Goal: Task Accomplishment & Management: Manage account settings

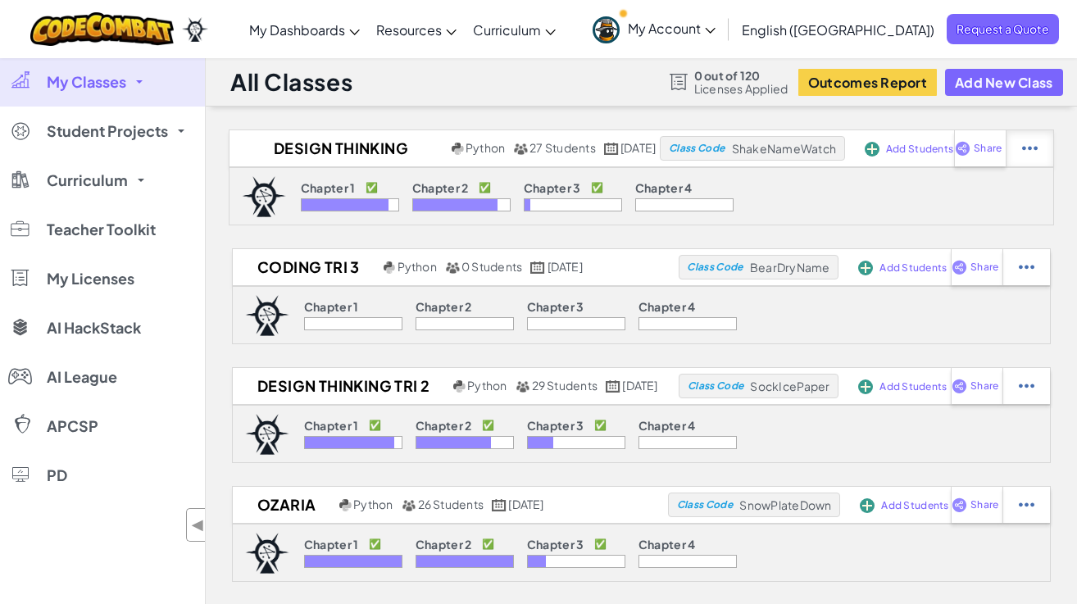
click at [1033, 153] on img at bounding box center [1030, 148] width 16 height 15
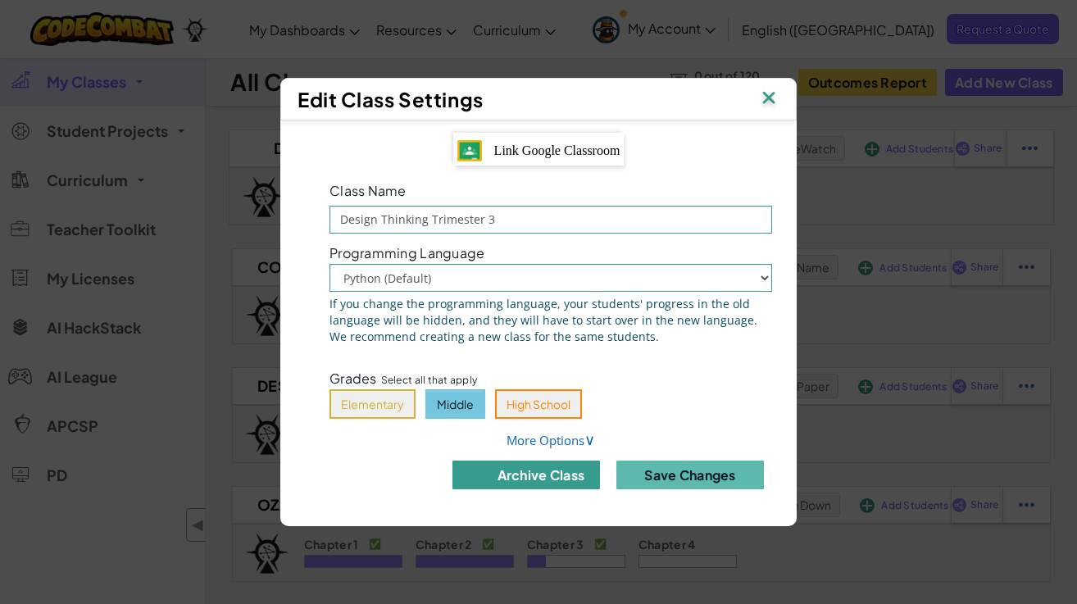
click at [546, 475] on button "archive class" at bounding box center [526, 475] width 148 height 29
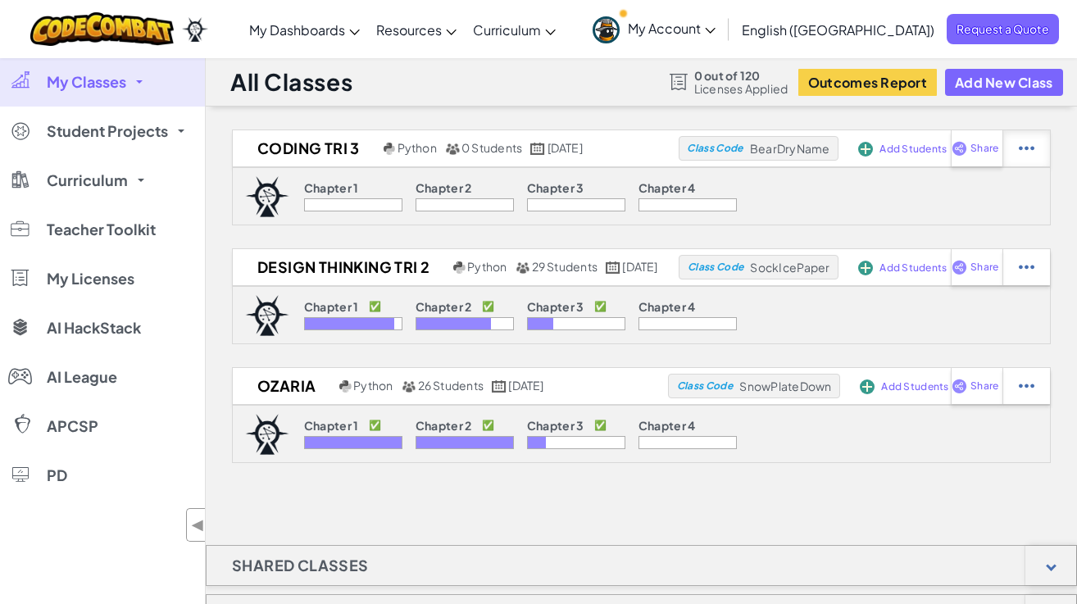
click at [1033, 139] on div at bounding box center [1026, 148] width 48 height 36
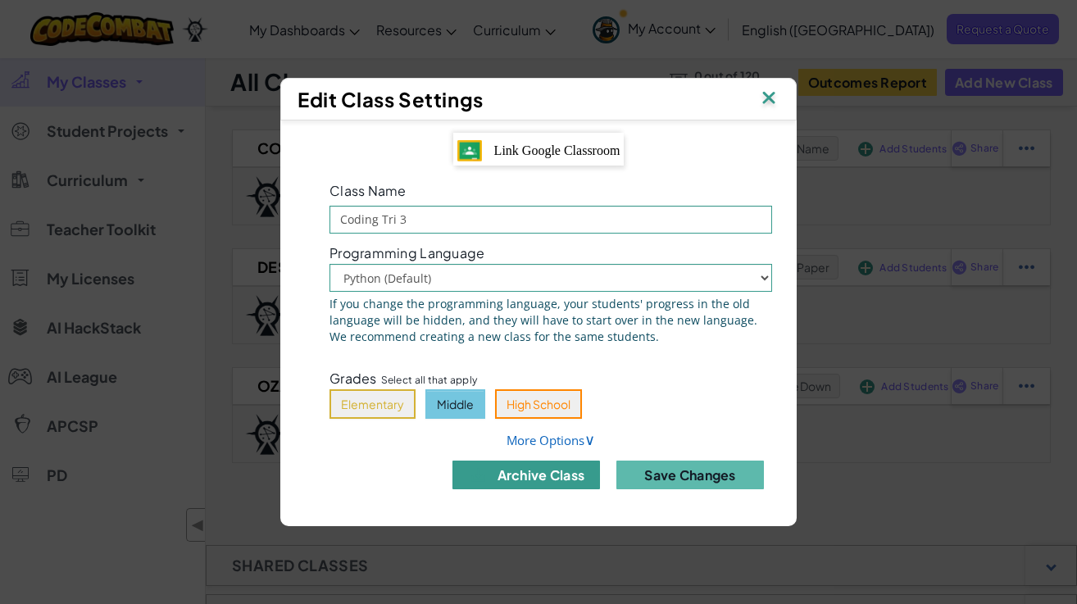
click at [550, 474] on button "archive class" at bounding box center [526, 475] width 148 height 29
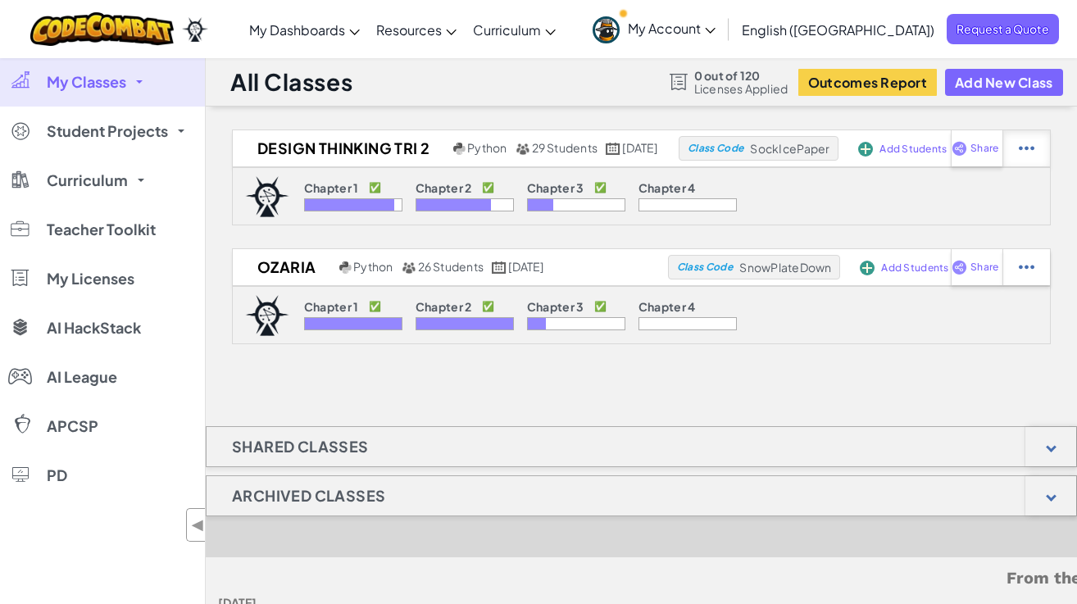
click at [1033, 139] on div at bounding box center [1026, 148] width 48 height 36
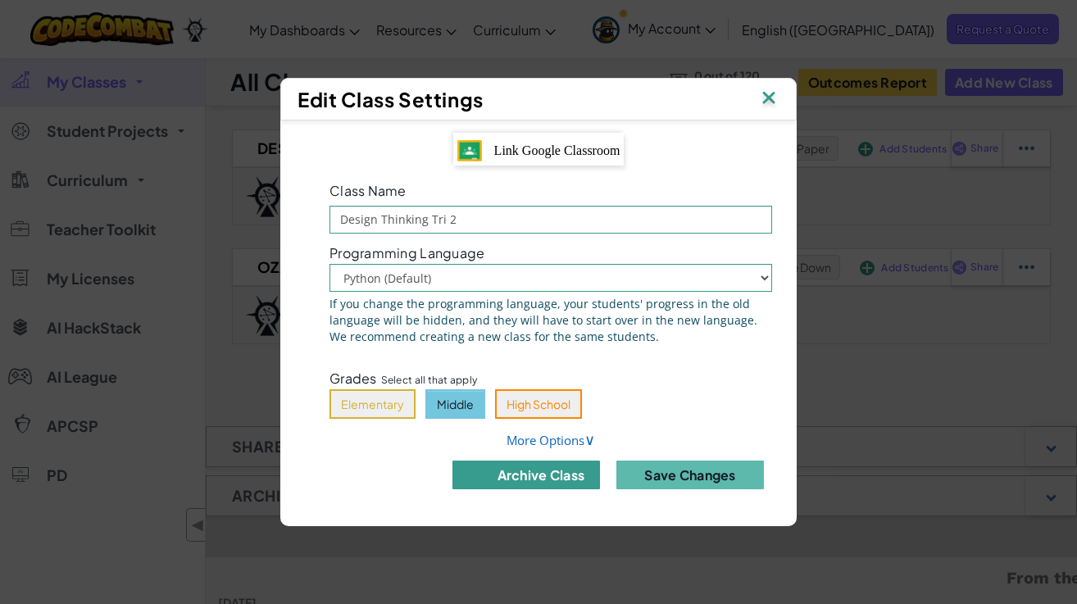
click at [554, 479] on button "archive class" at bounding box center [526, 475] width 148 height 29
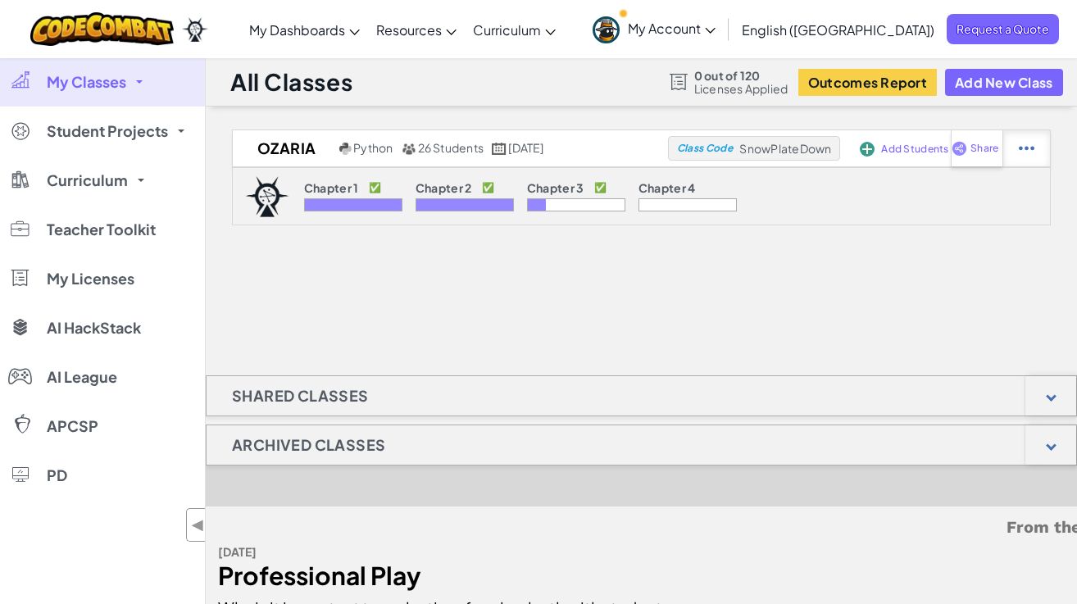
click at [1033, 141] on div at bounding box center [1026, 148] width 48 height 36
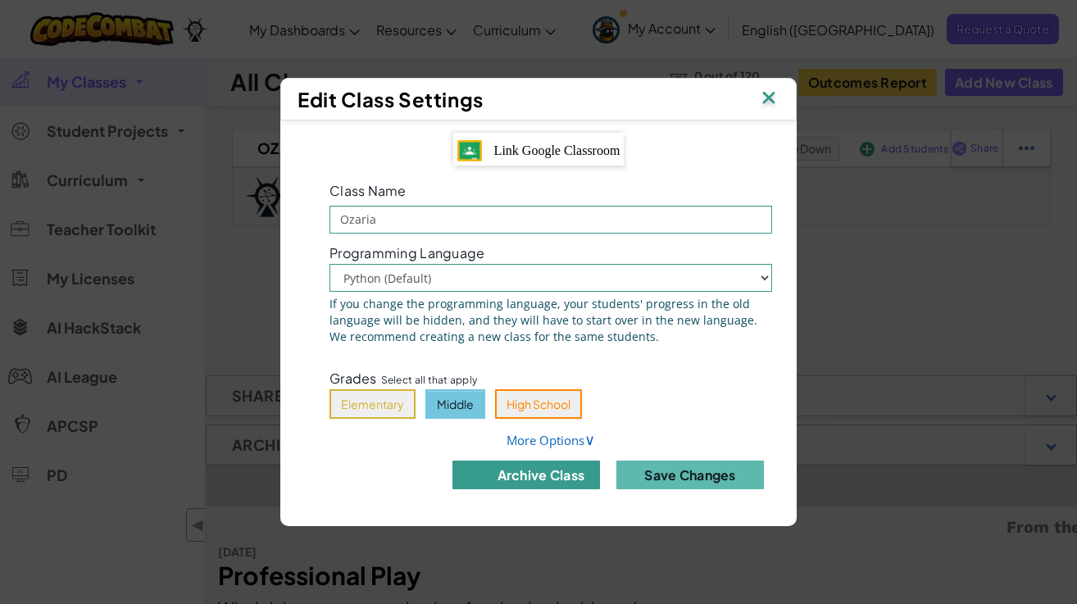
click at [537, 472] on button "archive class" at bounding box center [526, 475] width 148 height 29
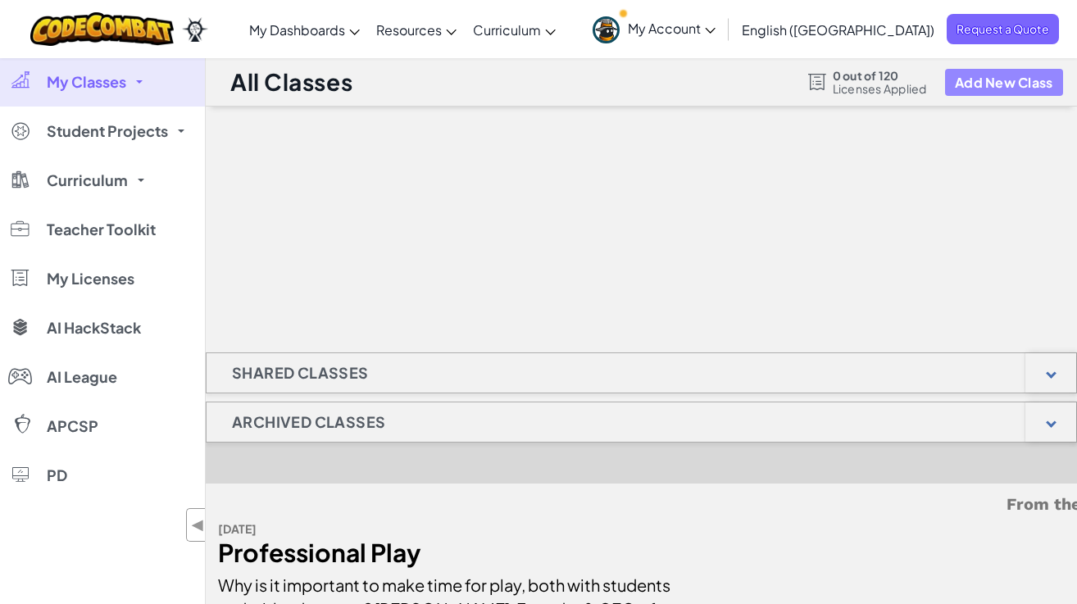
click at [983, 71] on button "Add New Class" at bounding box center [1004, 82] width 118 height 27
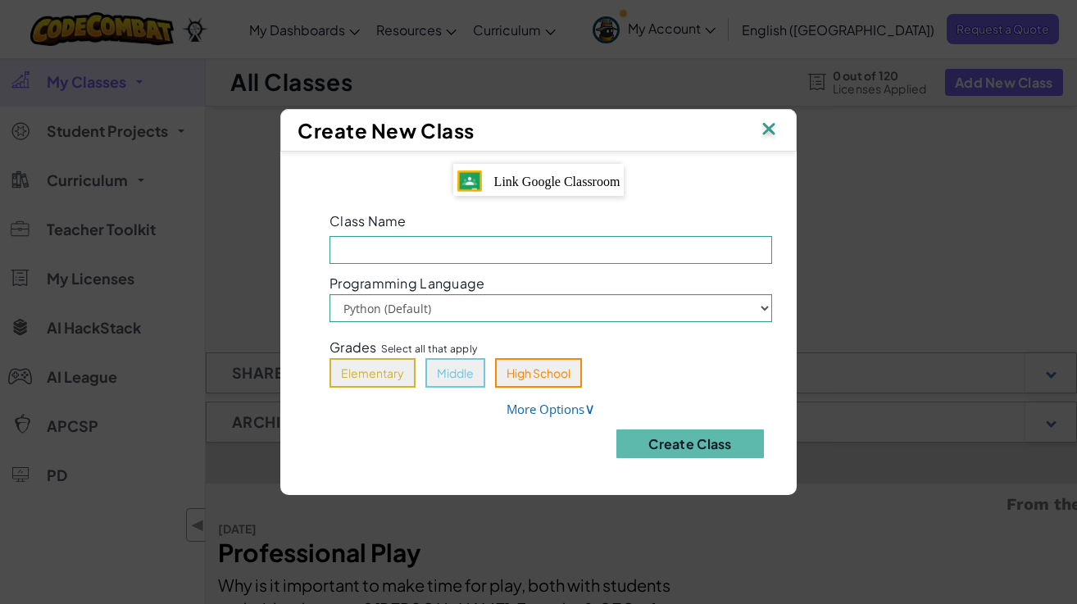
click at [516, 180] on span "Link Google Classroom" at bounding box center [557, 182] width 126 height 14
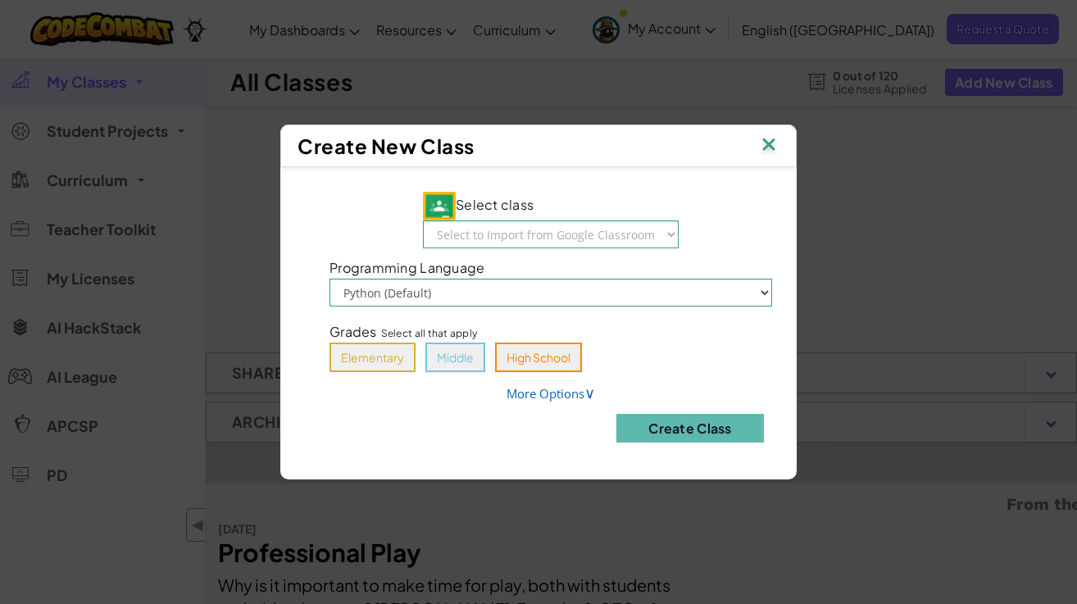
scroll to position [2, 0]
click at [616, 227] on select "Select to Import from Google Classroom Coding Trimester 1 St. [PERSON_NAME] 3/4…" at bounding box center [551, 234] width 256 height 28
select select "791736636749"
click at [425, 220] on select "Select to Import from Google Classroom Coding Trimester 1 St. [PERSON_NAME] 3/4…" at bounding box center [551, 234] width 256 height 28
click at [698, 418] on button "Create Class" at bounding box center [690, 428] width 148 height 29
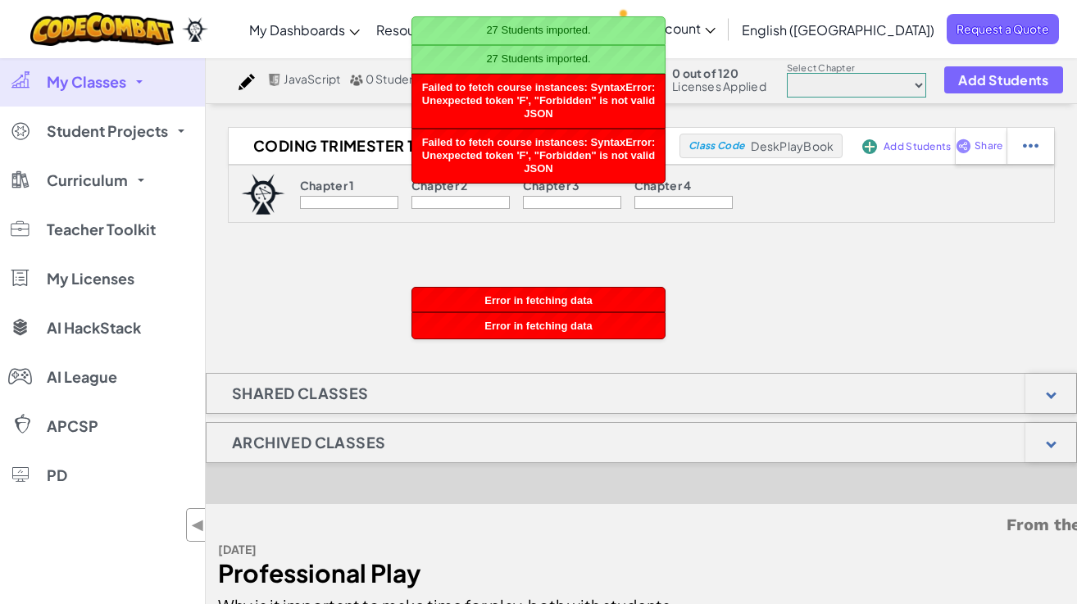
click at [381, 240] on div "Coding Trimester 1 Python 54 Students [DATE] Class Code DeskPlayBook Add Studen…" at bounding box center [641, 209] width 871 height 164
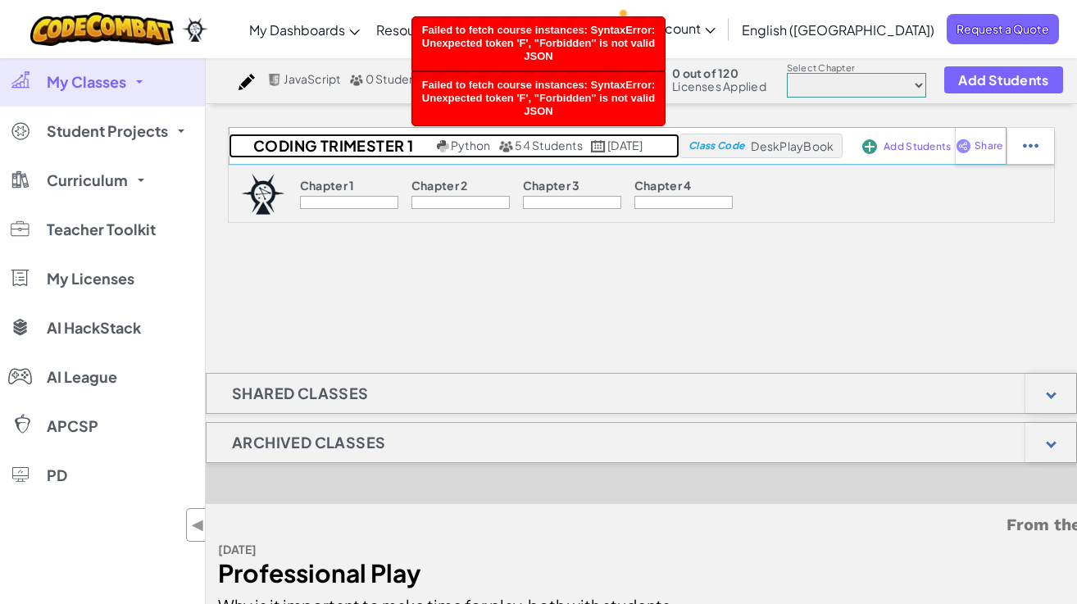
click at [319, 148] on h2 "Coding Trimester 1" at bounding box center [331, 146] width 204 height 25
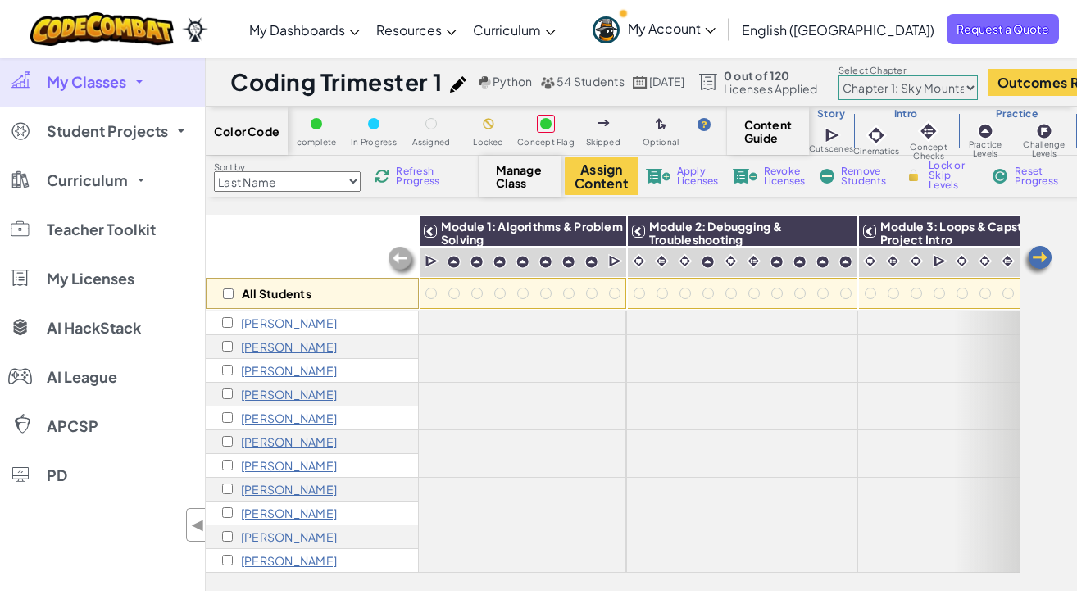
click at [84, 93] on link "My Classes" at bounding box center [102, 81] width 205 height 49
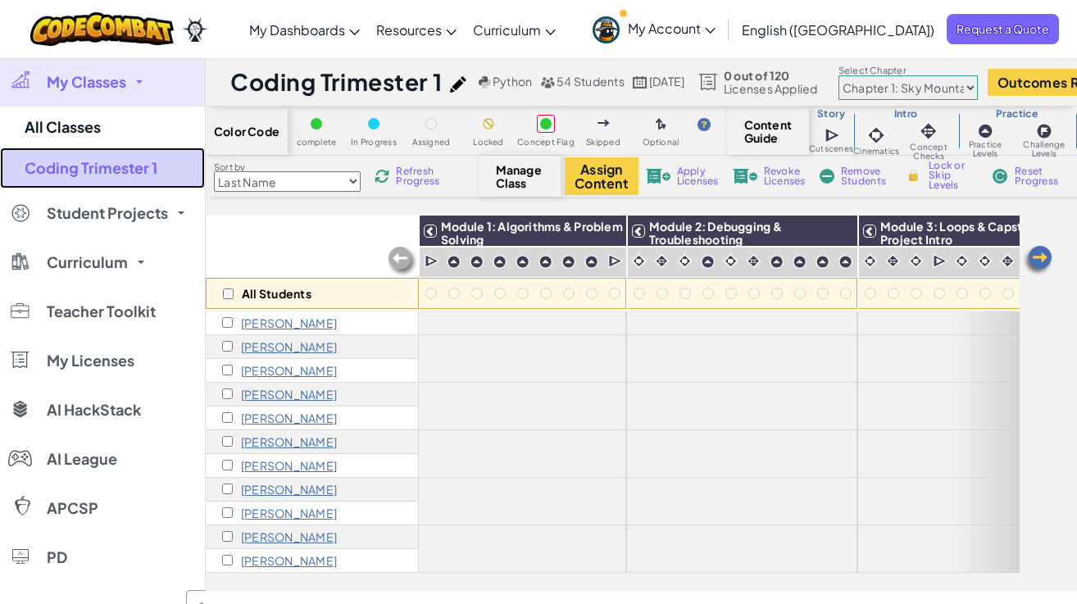
click at [81, 168] on link "Coding Trimester 1" at bounding box center [102, 168] width 205 height 41
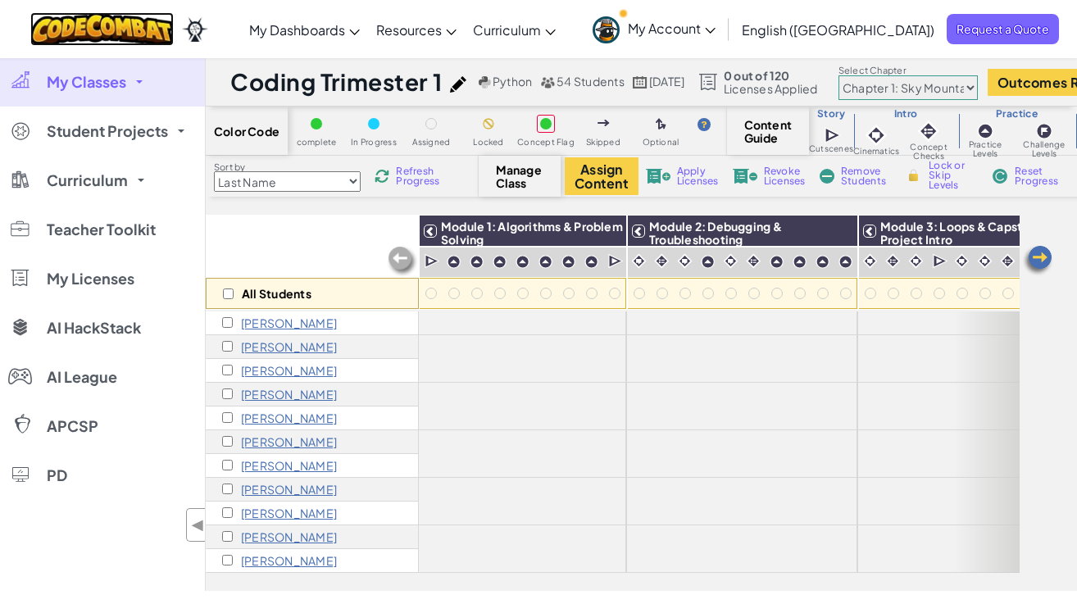
click at [151, 17] on img at bounding box center [101, 29] width 143 height 34
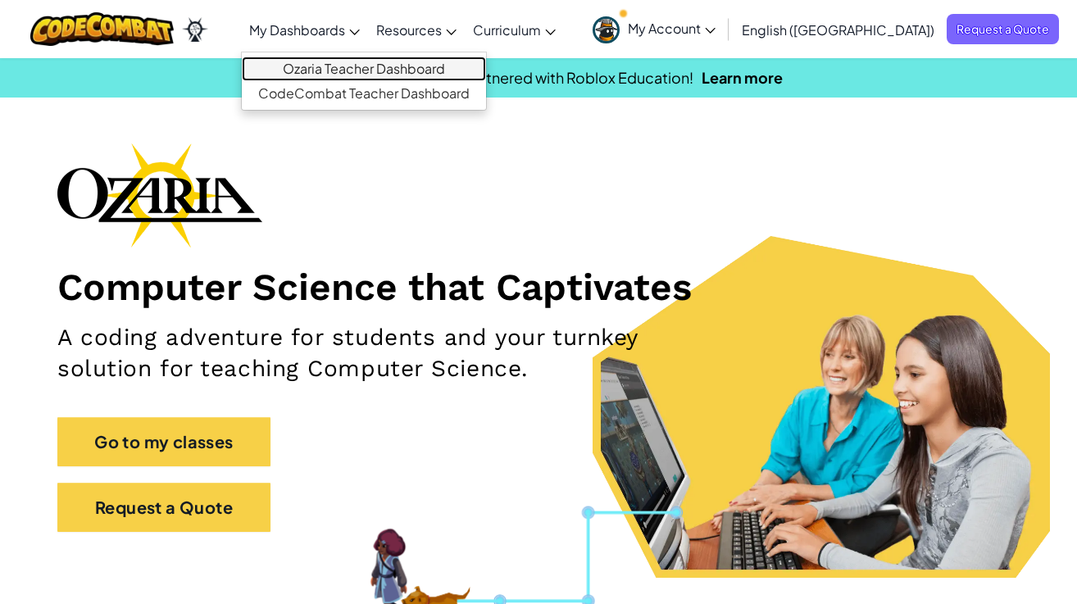
click at [402, 61] on link "Ozaria Teacher Dashboard" at bounding box center [364, 69] width 244 height 25
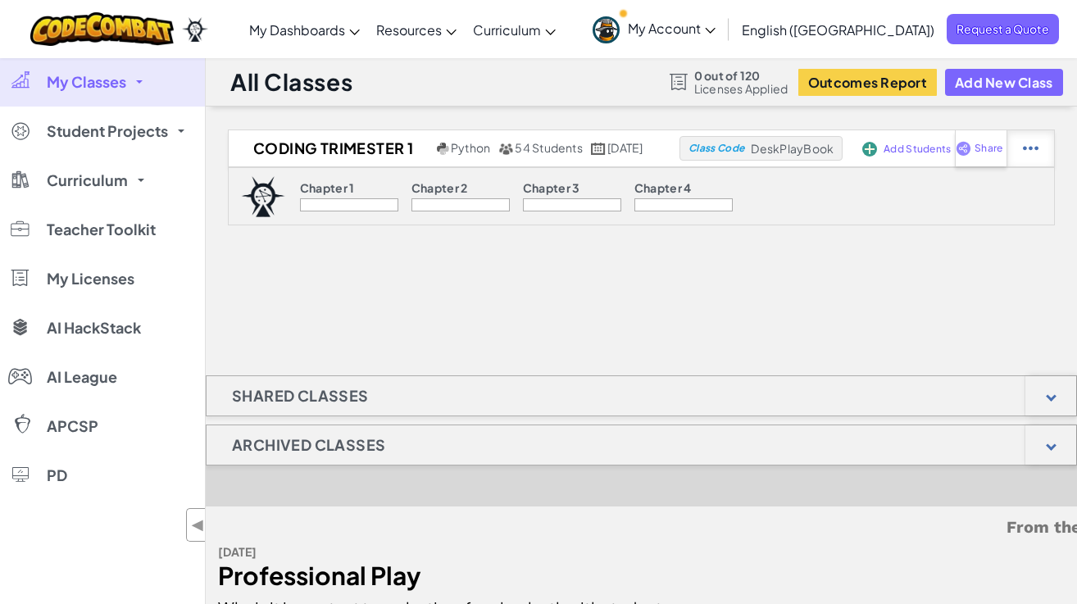
click at [1033, 147] on img at bounding box center [1031, 148] width 16 height 15
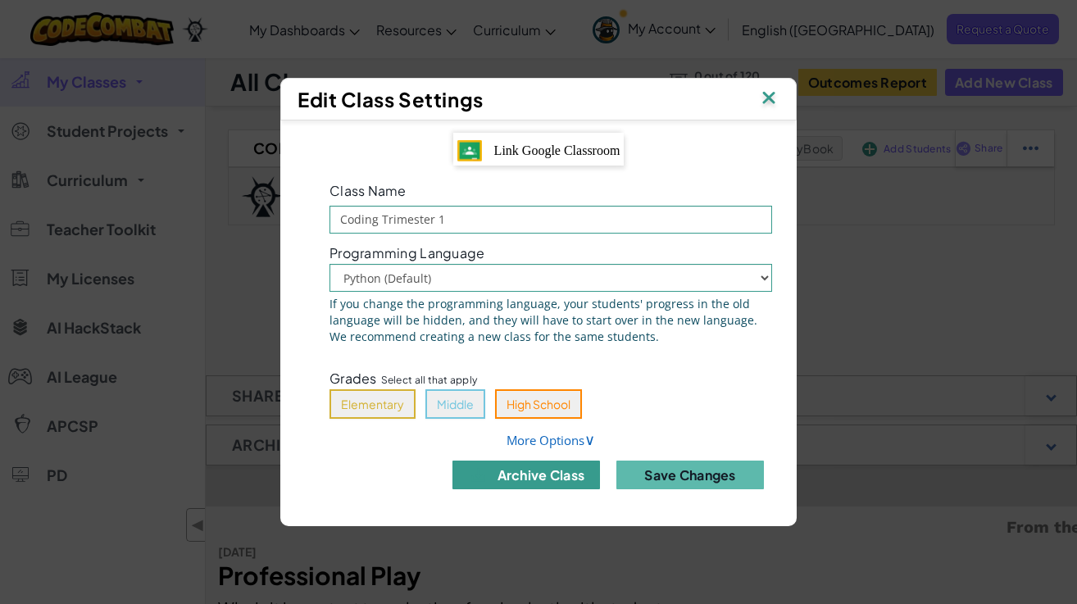
click at [553, 477] on button "archive class" at bounding box center [526, 475] width 148 height 29
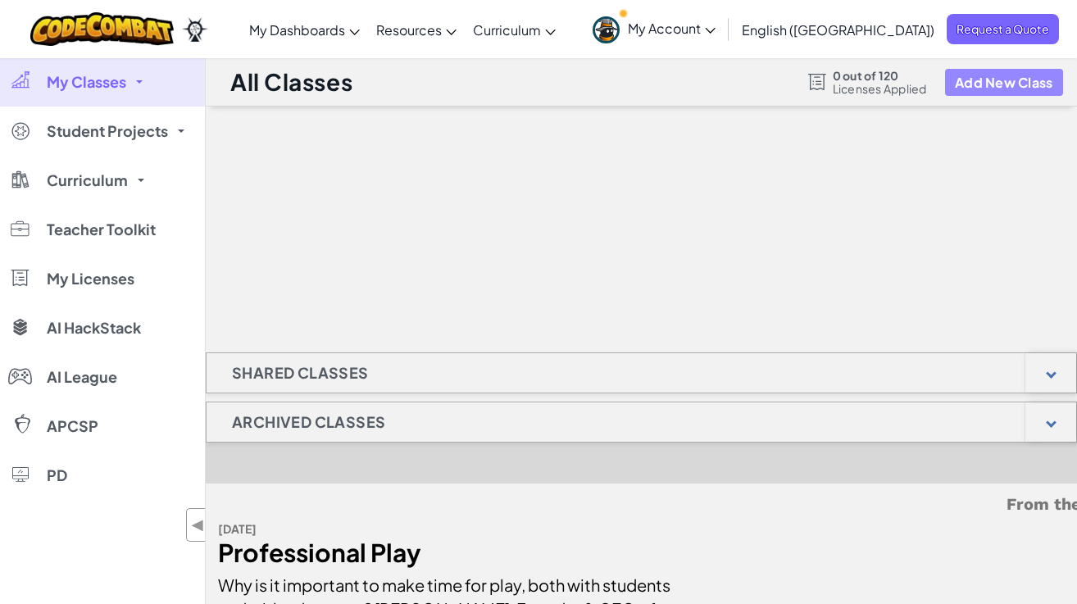
click at [1016, 78] on button "Add New Class" at bounding box center [1004, 82] width 118 height 27
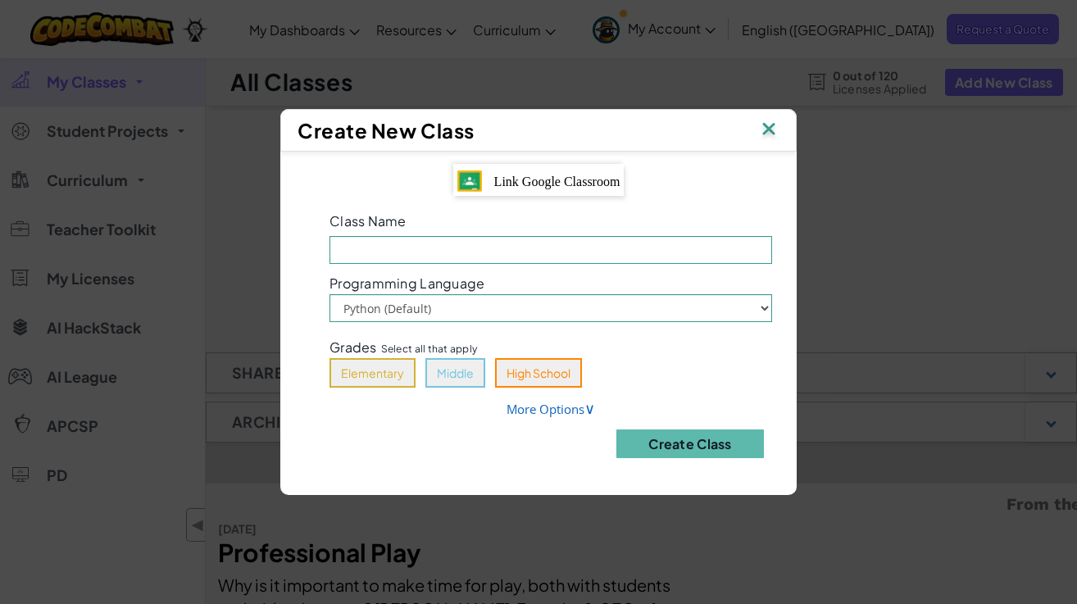
click at [479, 189] on img at bounding box center [469, 180] width 25 height 21
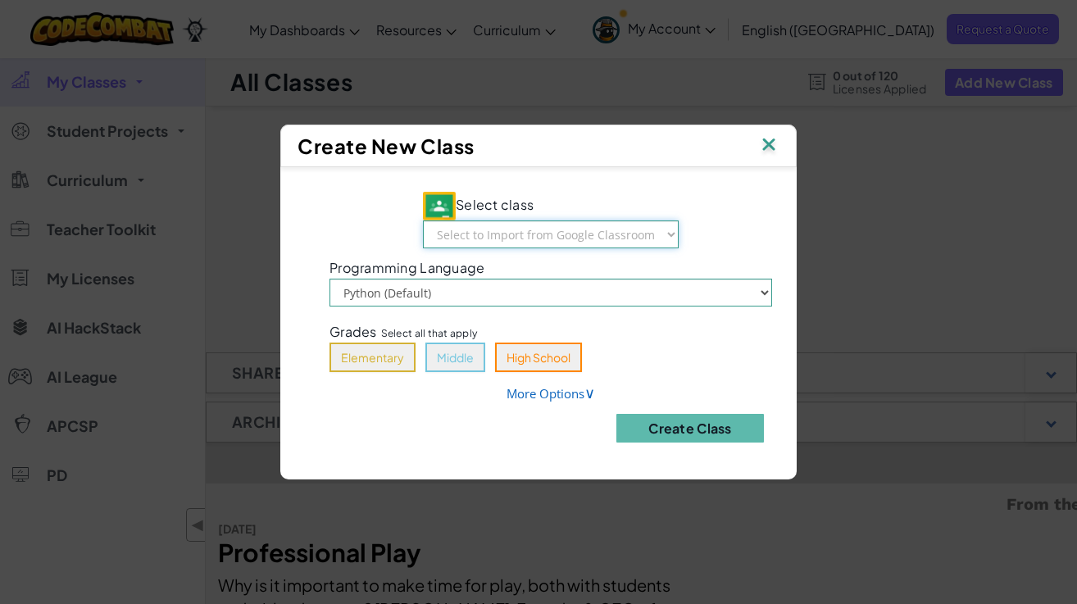
click at [501, 225] on select "Select to Import from Google Classroom St. [PERSON_NAME] 3/4 St. [PERSON_NAME] …" at bounding box center [551, 234] width 256 height 28
click at [528, 393] on link "More Options ∨" at bounding box center [551, 393] width 89 height 16
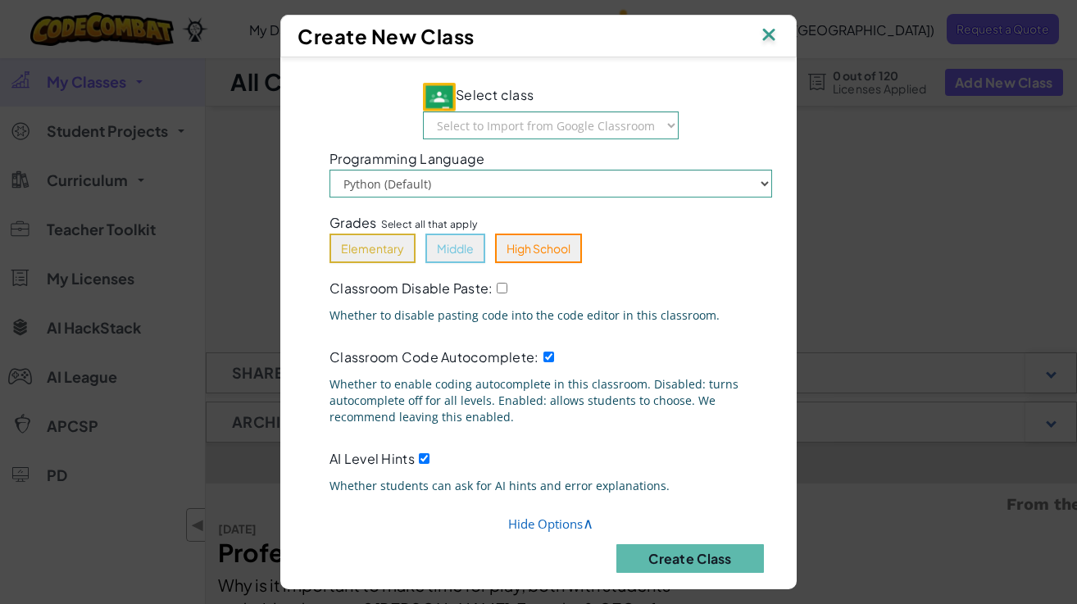
click at [780, 23] on div "Create New Class" at bounding box center [538, 36] width 516 height 43
click at [772, 31] on img at bounding box center [768, 36] width 21 height 25
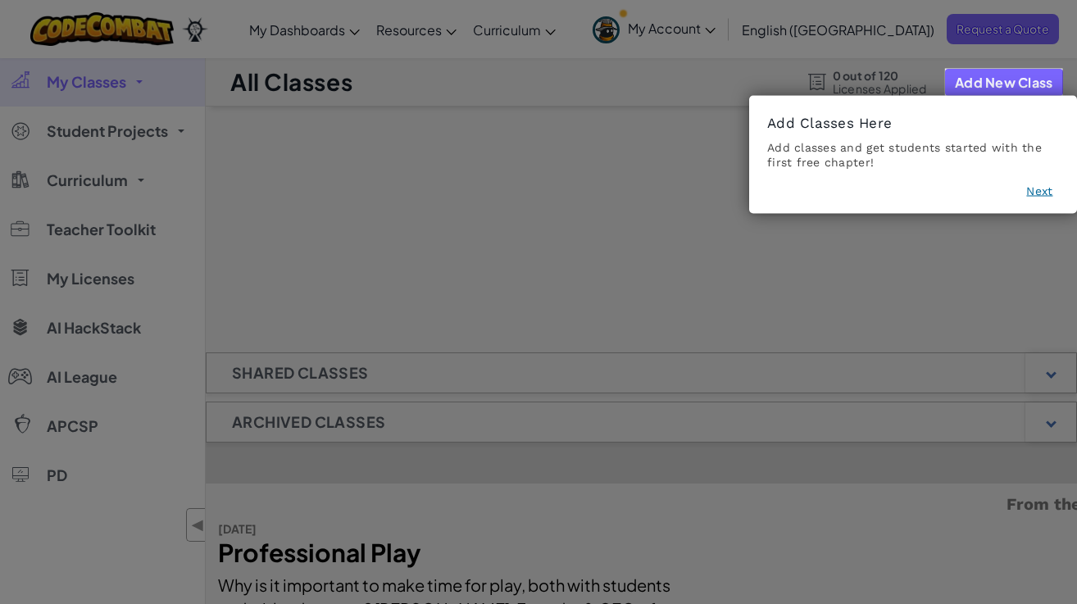
click at [141, 398] on icon at bounding box center [538, 302] width 1077 height 604
click at [311, 413] on icon at bounding box center [538, 302] width 1077 height 604
click at [558, 311] on icon at bounding box center [538, 302] width 1077 height 604
click at [1033, 198] on div "Add Classes Here Add classes and get students started with the first free chapt…" at bounding box center [913, 155] width 328 height 118
click at [1033, 192] on button "Next" at bounding box center [1039, 191] width 26 height 16
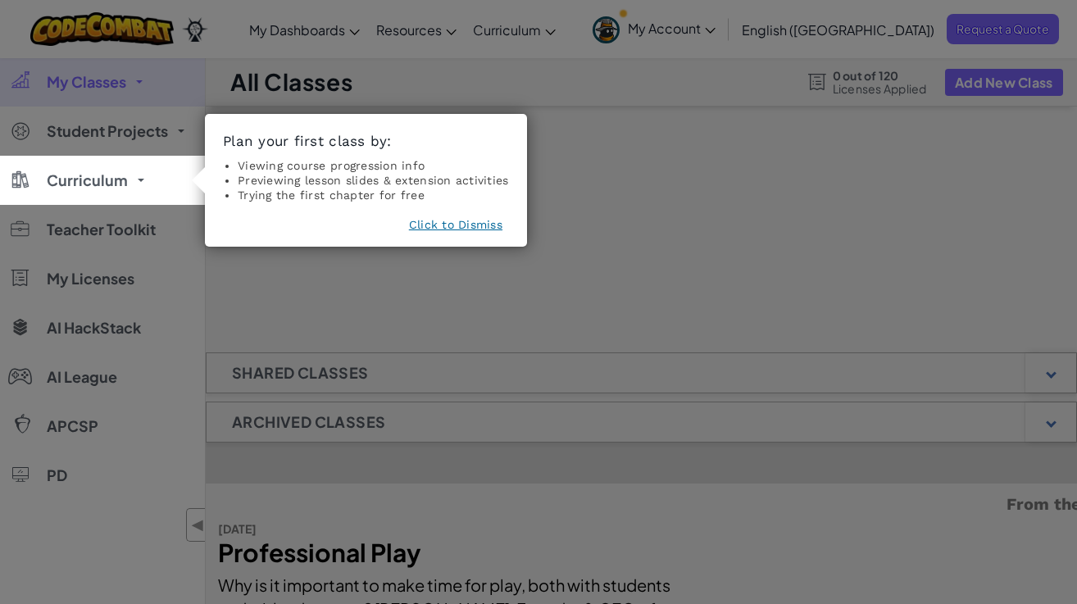
click at [852, 233] on icon at bounding box center [538, 302] width 1077 height 604
click at [469, 231] on button "Click to Dismiss" at bounding box center [455, 224] width 93 height 16
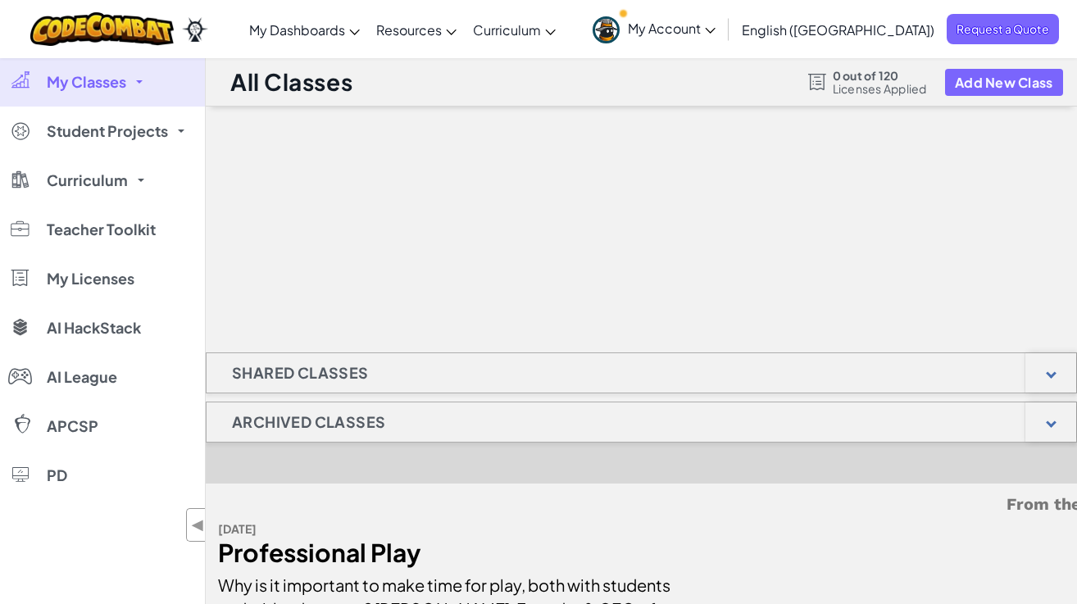
click at [521, 422] on div "Archived Classes" at bounding box center [641, 422] width 871 height 41
click at [1033, 418] on div at bounding box center [1050, 421] width 51 height 39
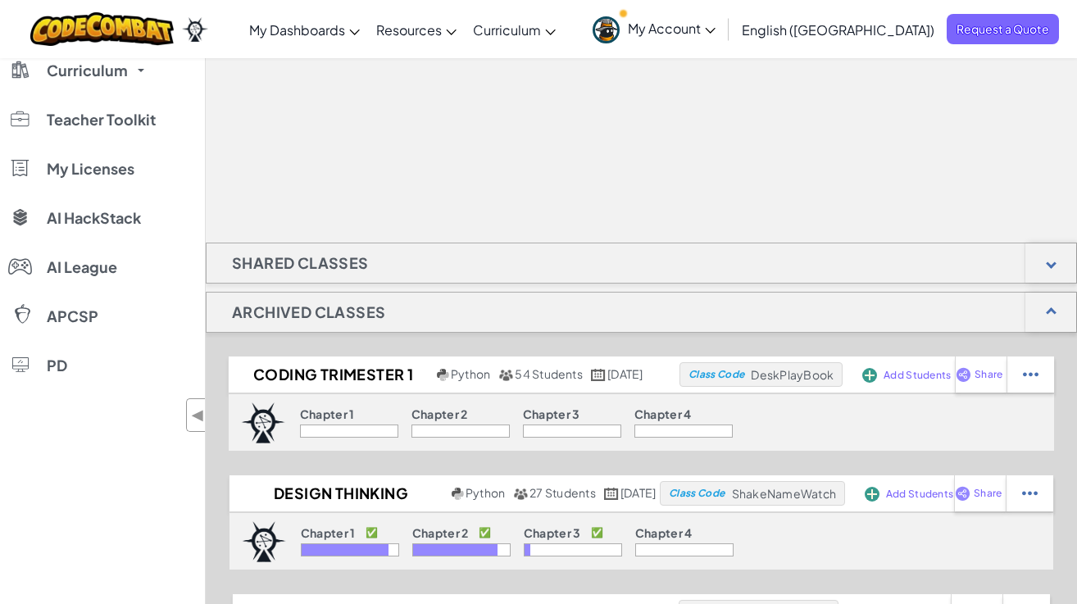
scroll to position [117, 0]
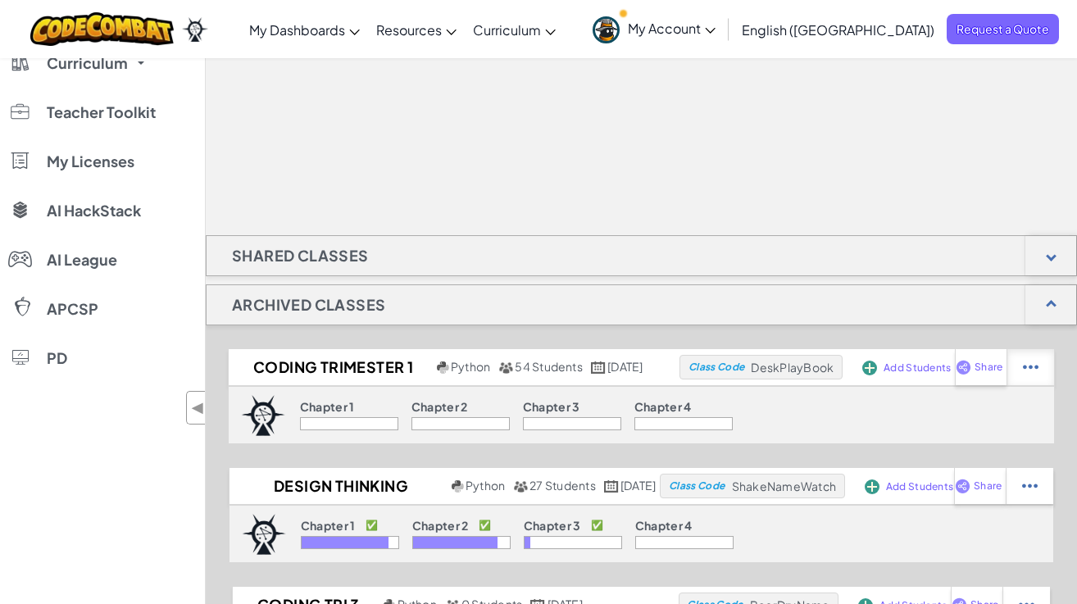
click at [1033, 359] on div at bounding box center [1031, 367] width 48 height 36
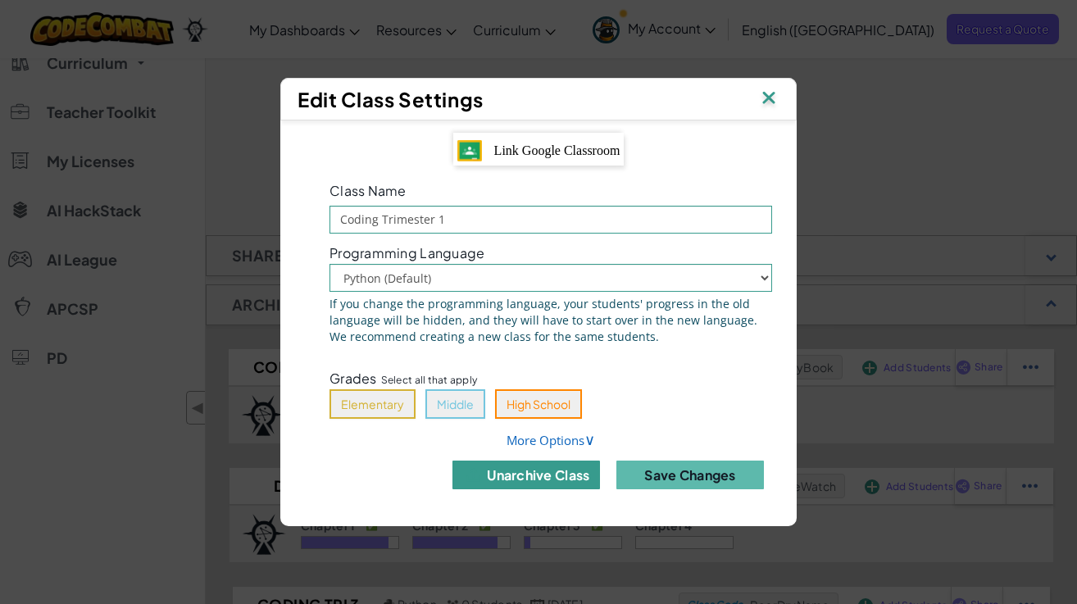
click at [552, 475] on button "unarchive class" at bounding box center [526, 475] width 148 height 29
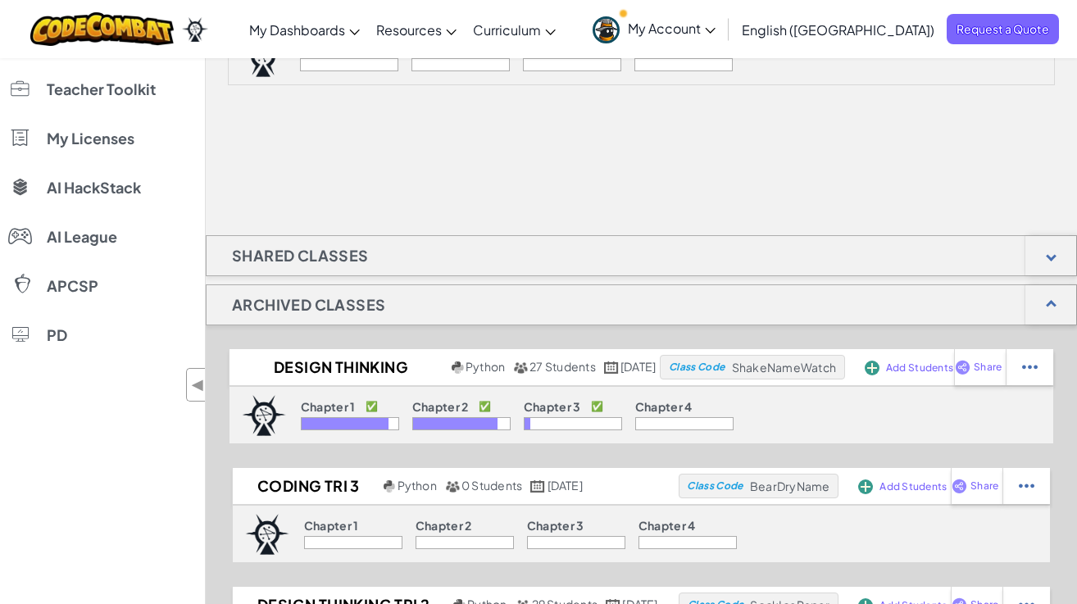
scroll to position [0, 0]
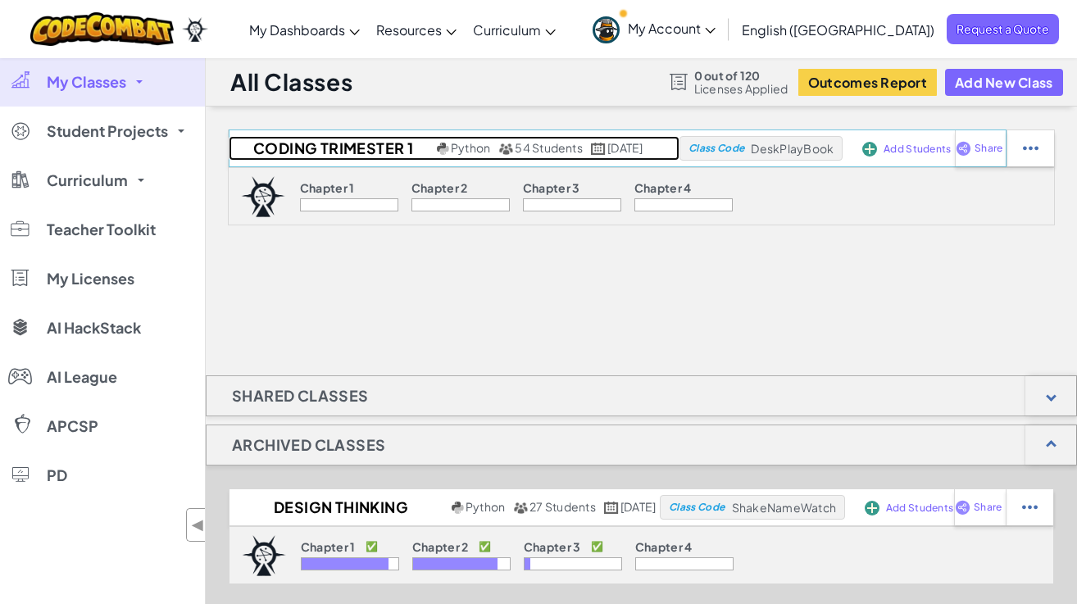
click at [357, 148] on h2 "Coding Trimester 1" at bounding box center [331, 148] width 204 height 25
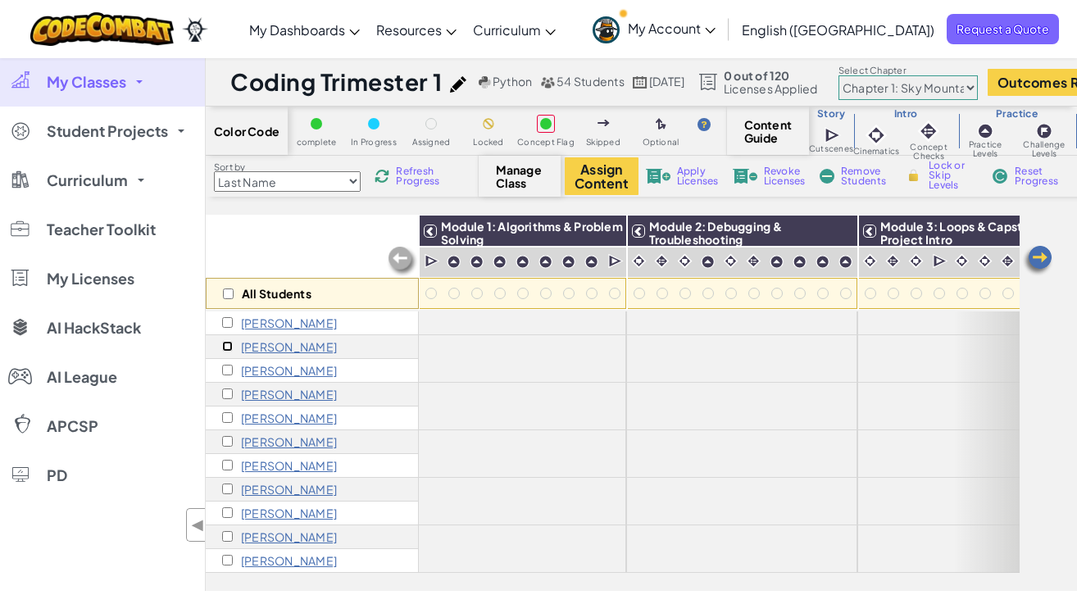
click at [228, 343] on input "checkbox" at bounding box center [227, 346] width 11 height 11
checkbox input "true"
click at [225, 315] on div "[PERSON_NAME]" at bounding box center [312, 323] width 213 height 24
click at [225, 354] on div "[PERSON_NAME]" at bounding box center [312, 347] width 213 height 24
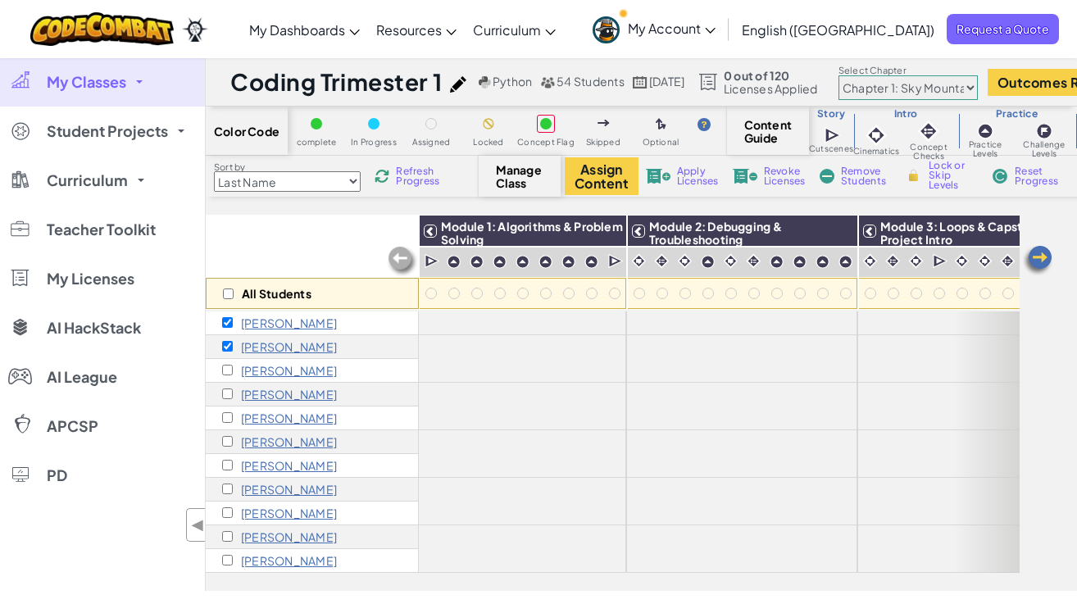
click at [302, 241] on div "All Students" at bounding box center [312, 262] width 213 height 95
click at [226, 296] on input "checkbox" at bounding box center [228, 294] width 11 height 11
checkbox input "true"
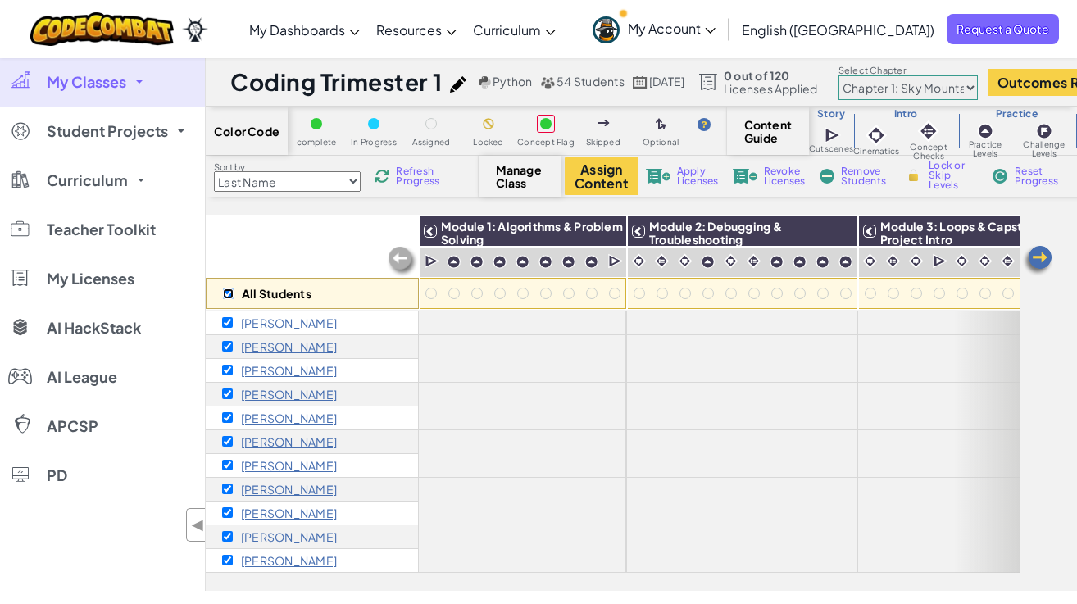
checkbox input "true"
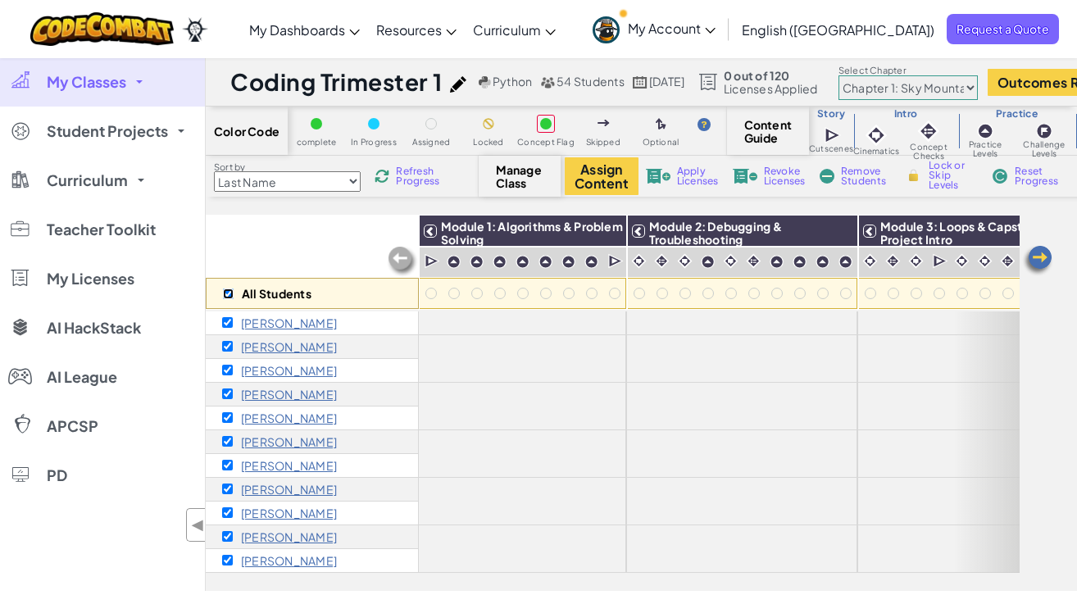
checkbox input "true"
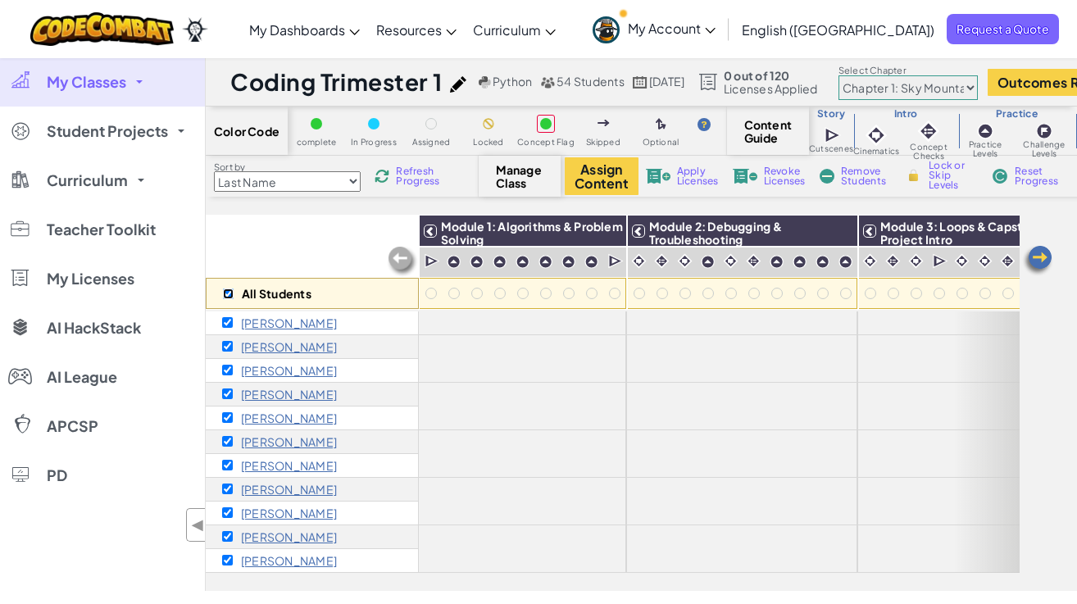
checkbox input "true"
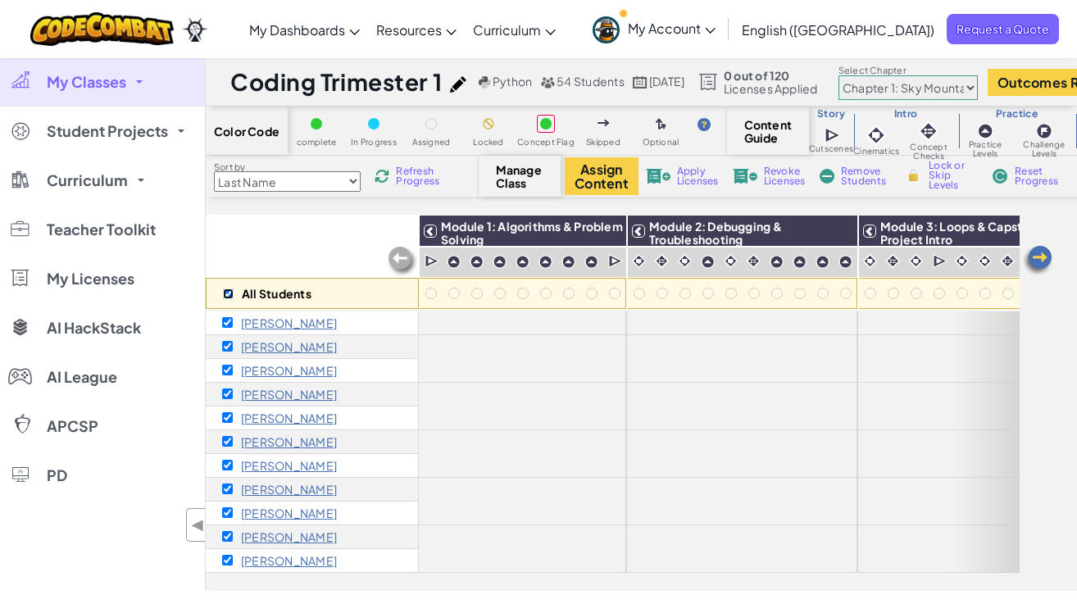
checkbox input "true"
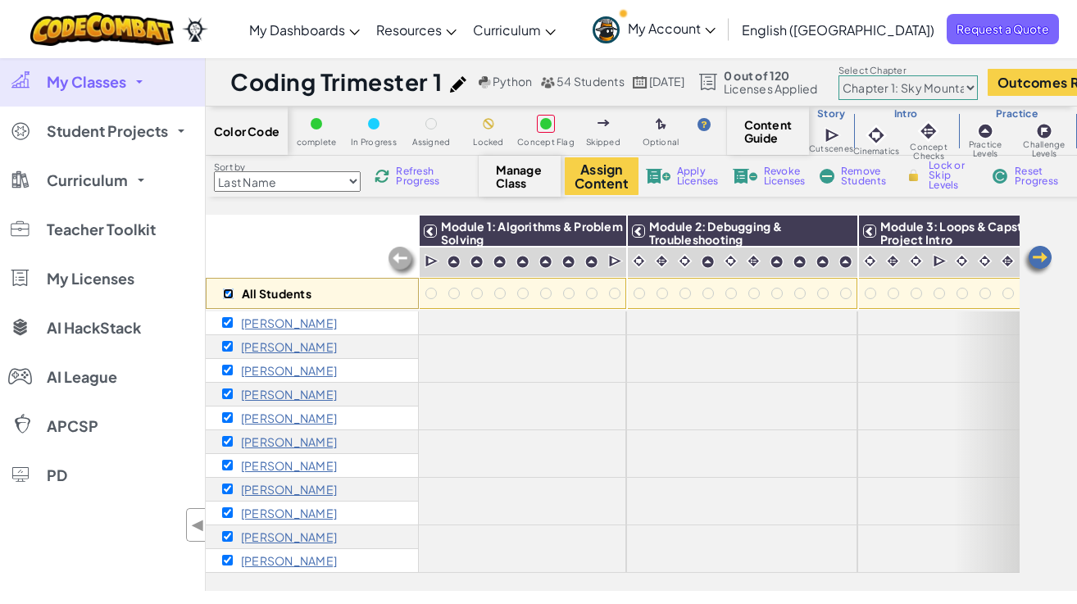
checkbox input "true"
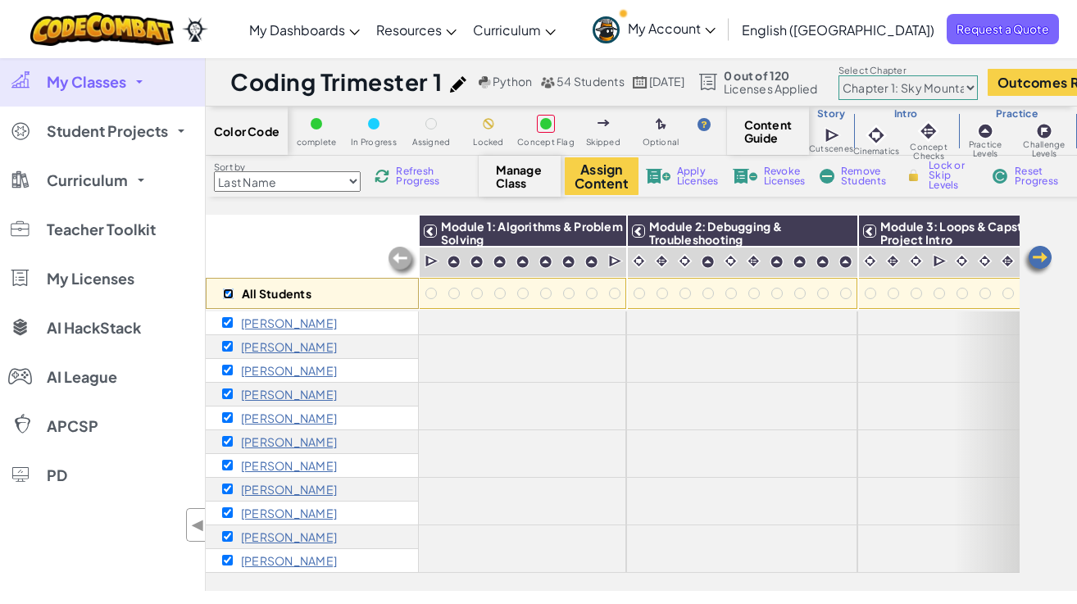
checkbox input "true"
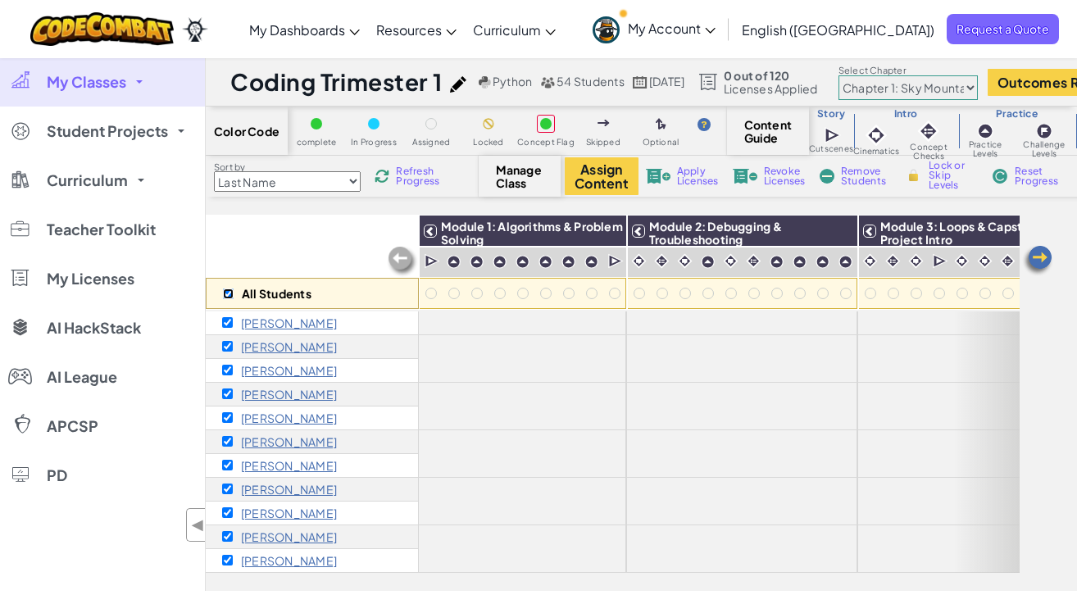
checkbox input "true"
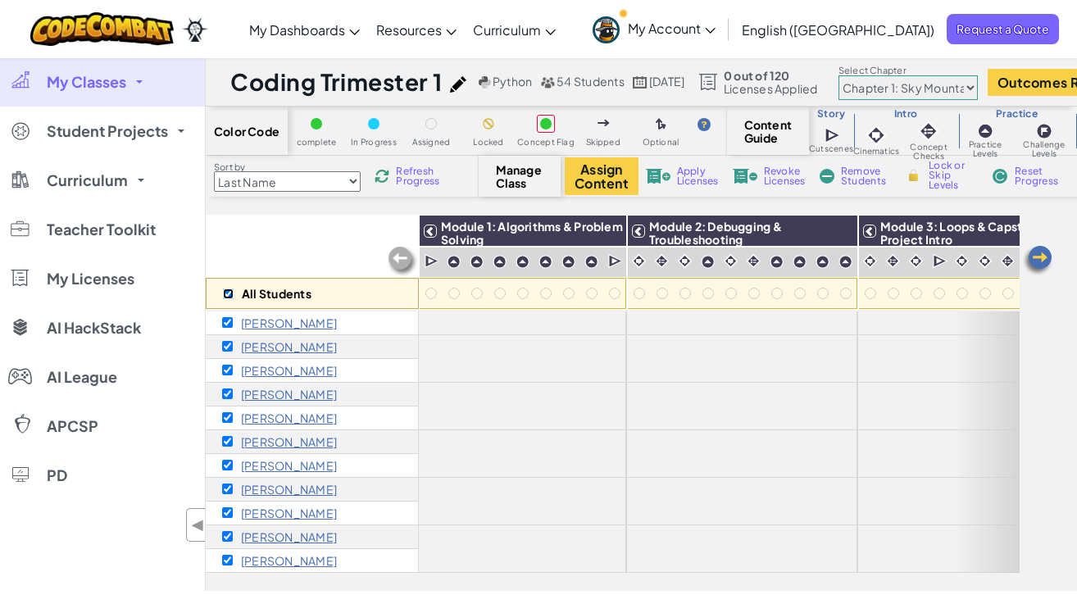
checkbox input "true"
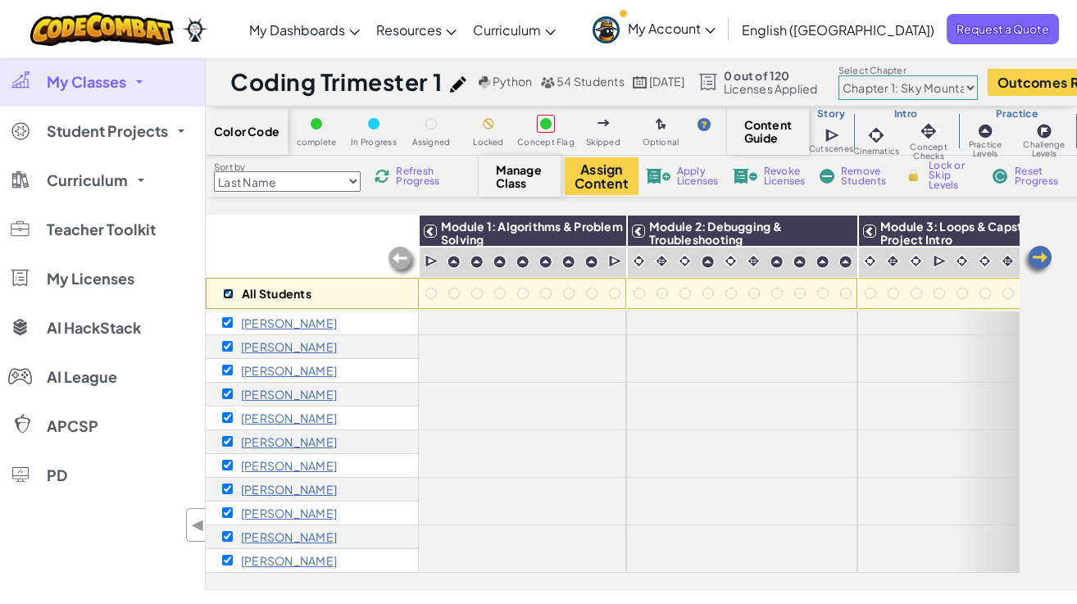
checkbox input "true"
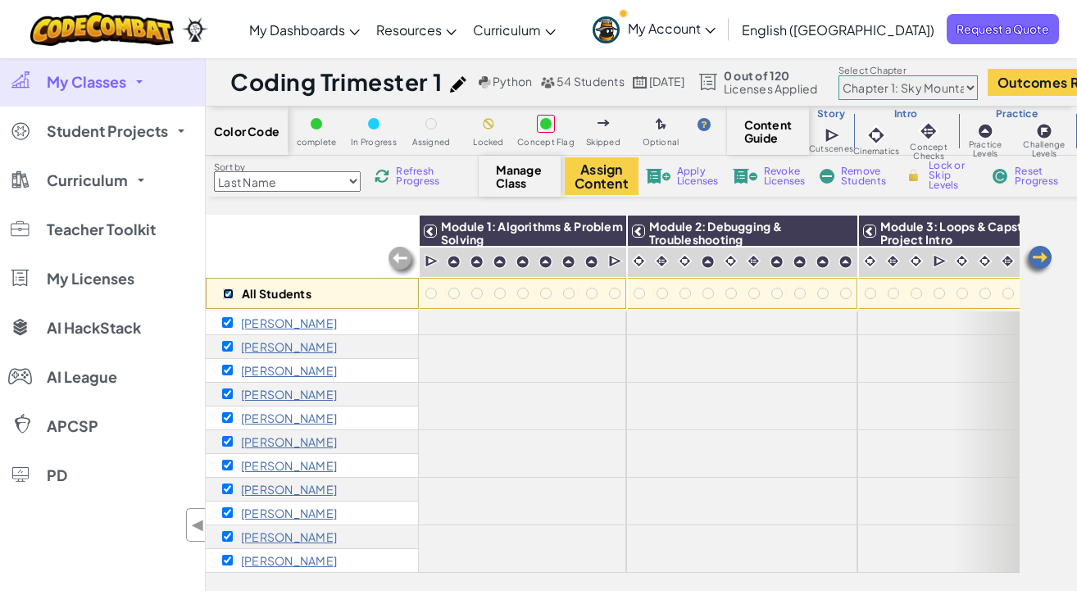
checkbox input "true"
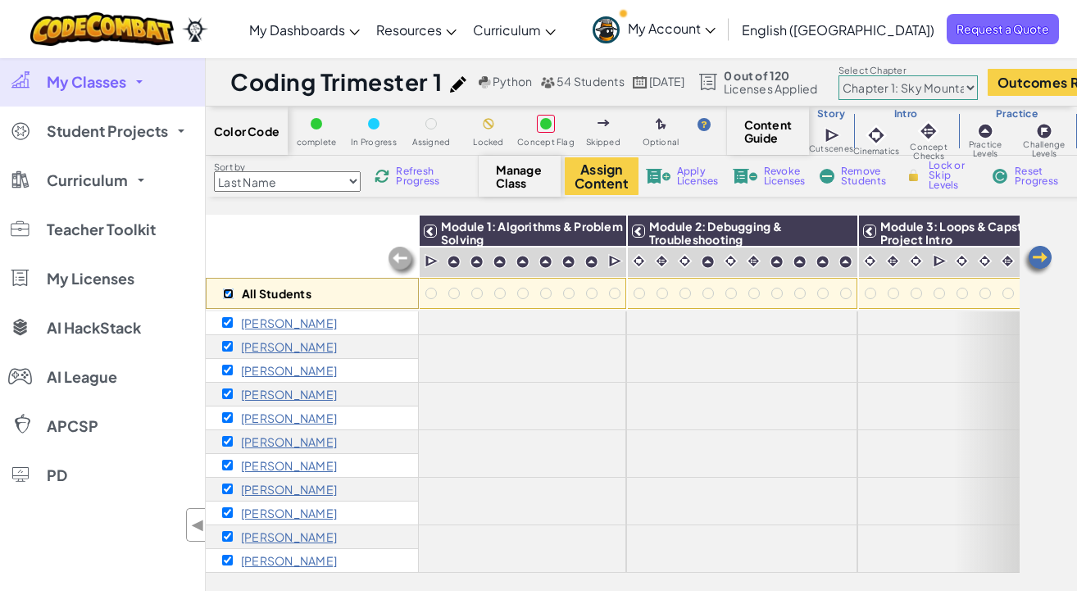
click at [226, 296] on input "checkbox" at bounding box center [228, 294] width 11 height 11
checkbox input "false"
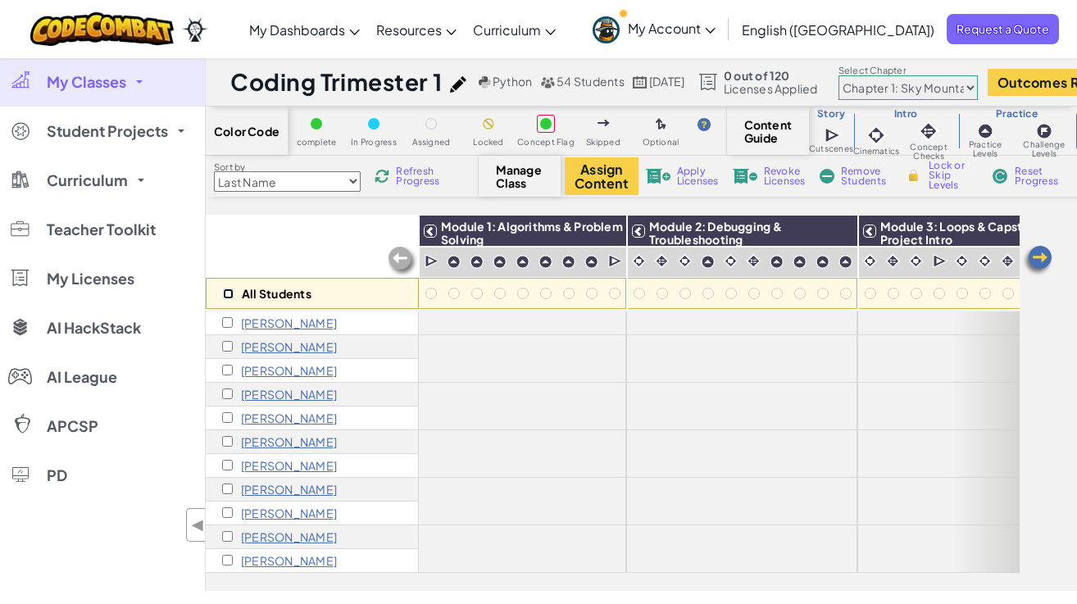
checkbox input "false"
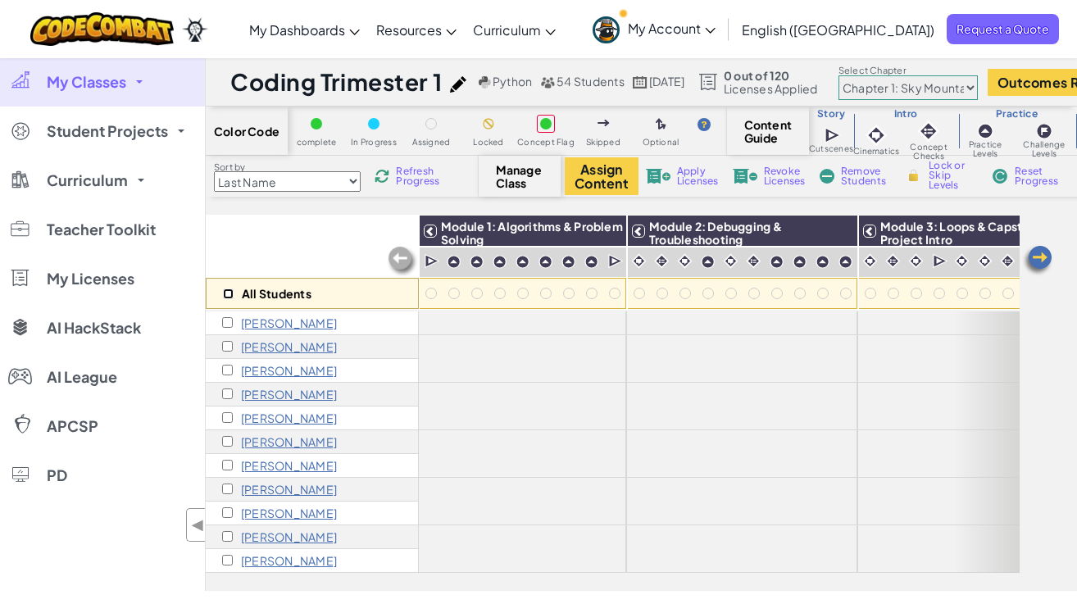
checkbox input "false"
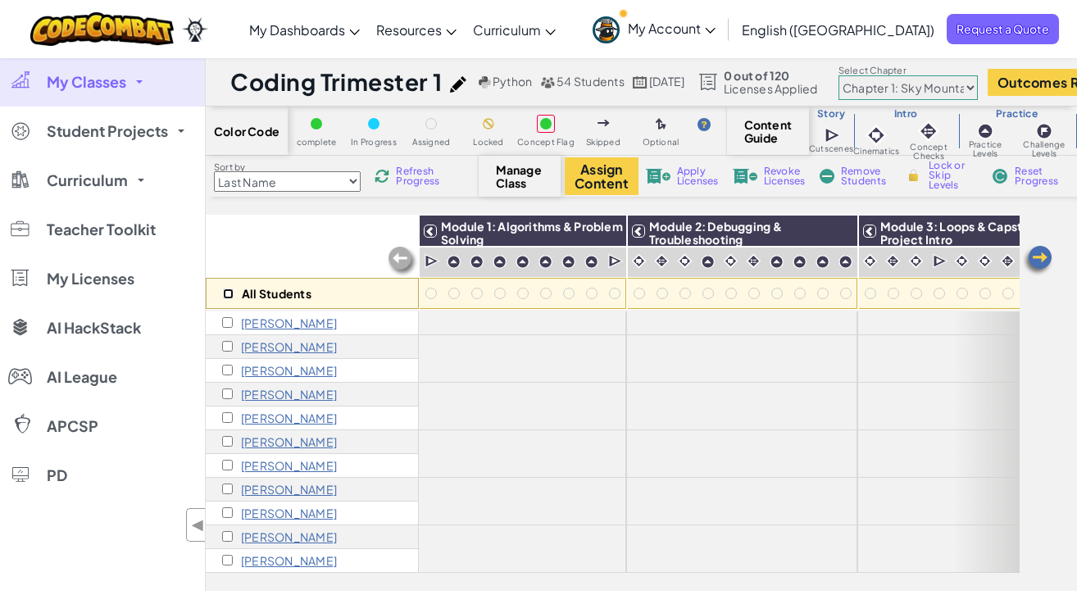
checkbox input "false"
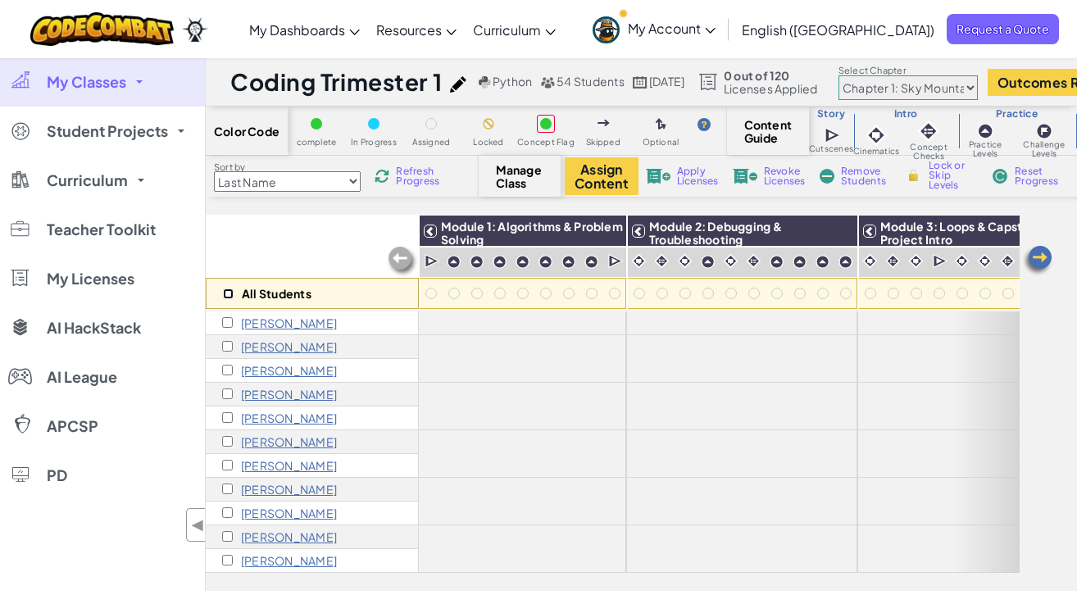
checkbox input "false"
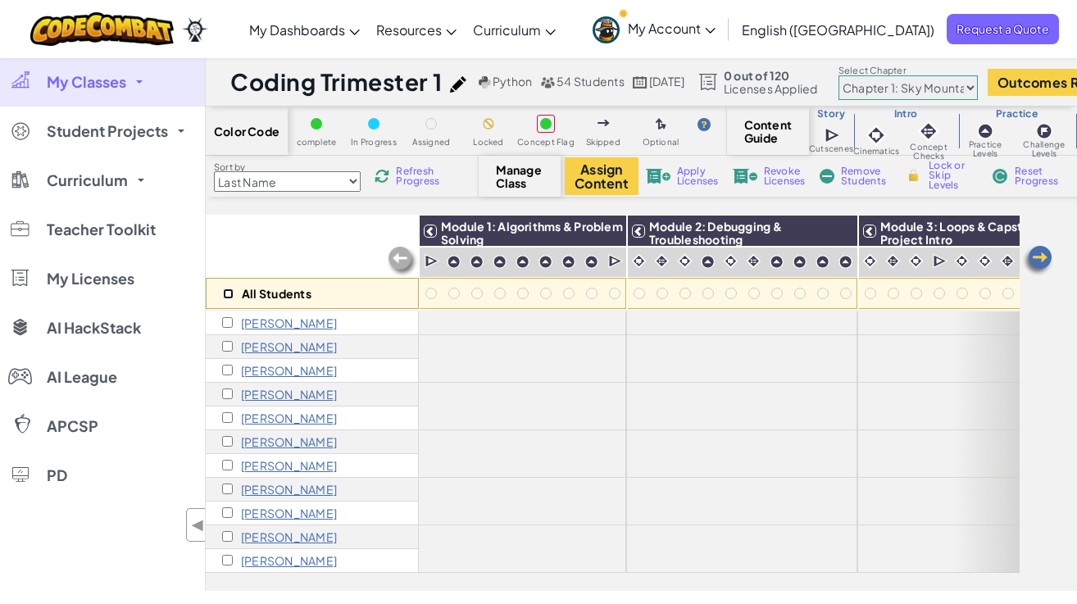
checkbox input "false"
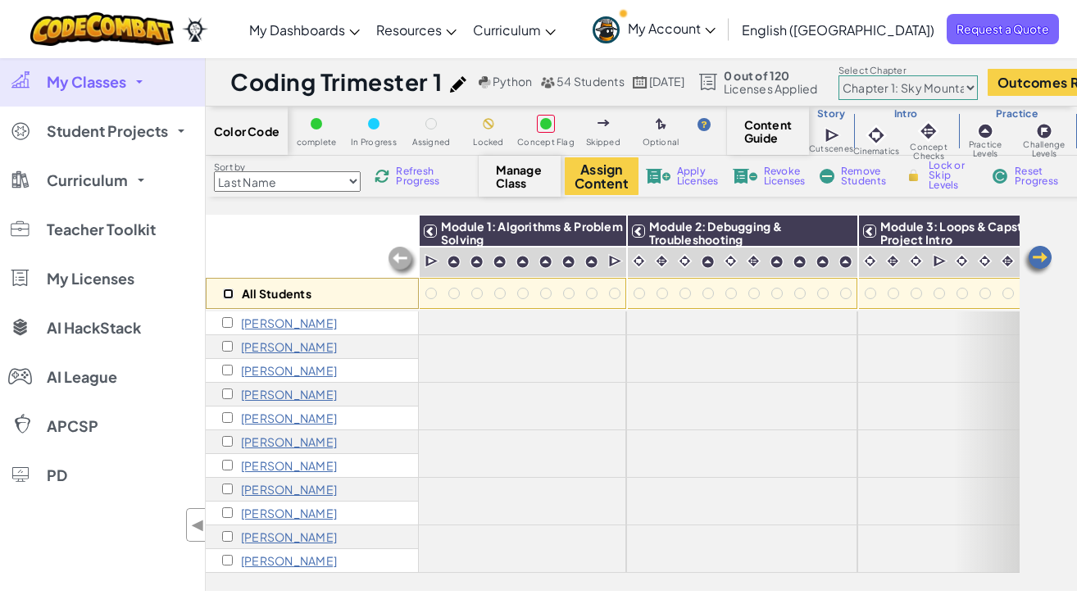
checkbox input "false"
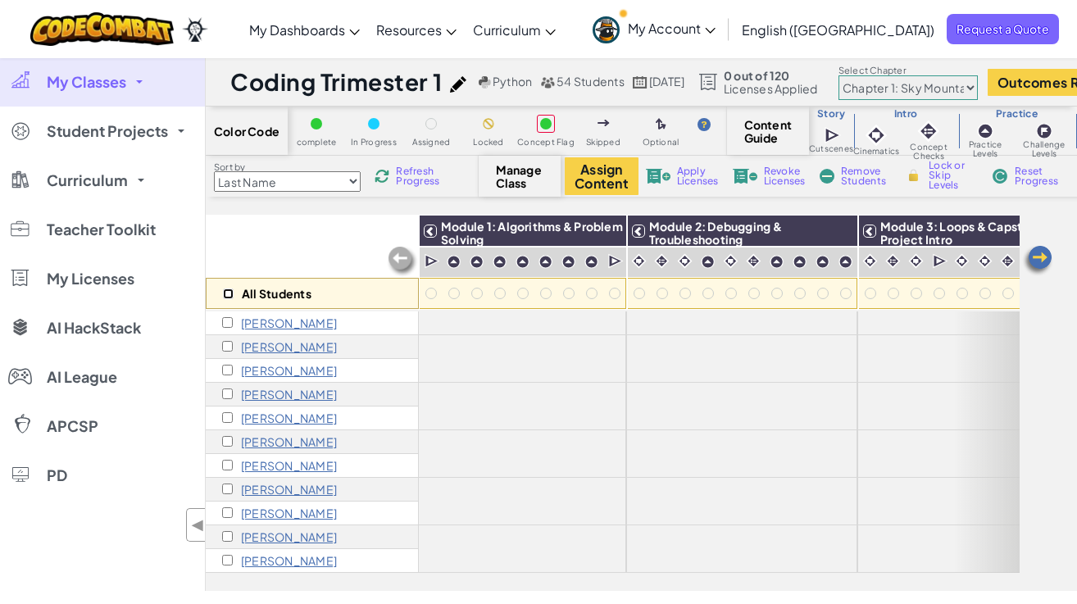
checkbox input "false"
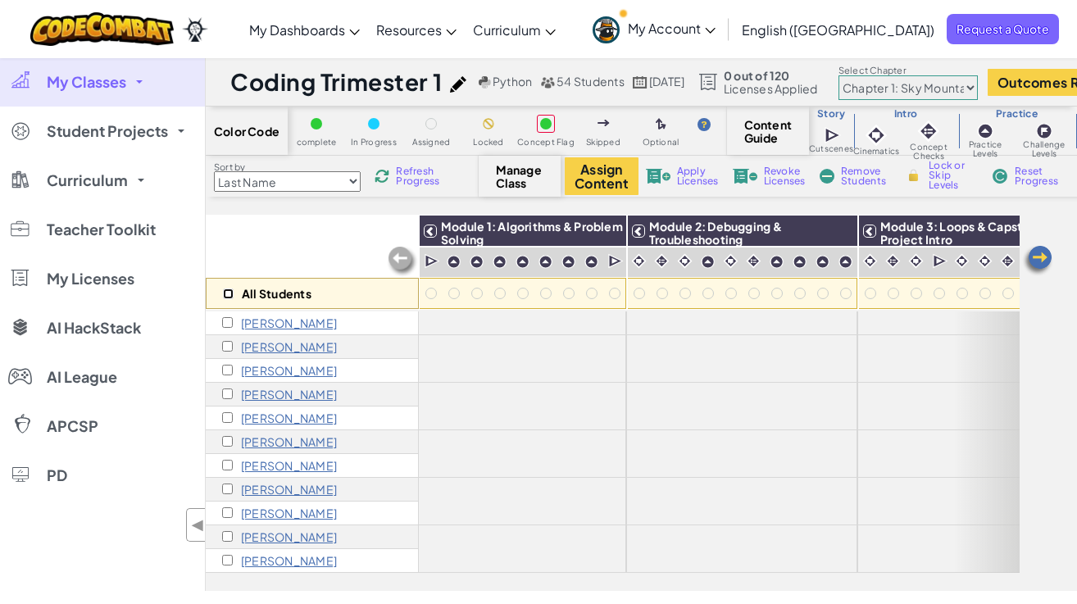
checkbox input "false"
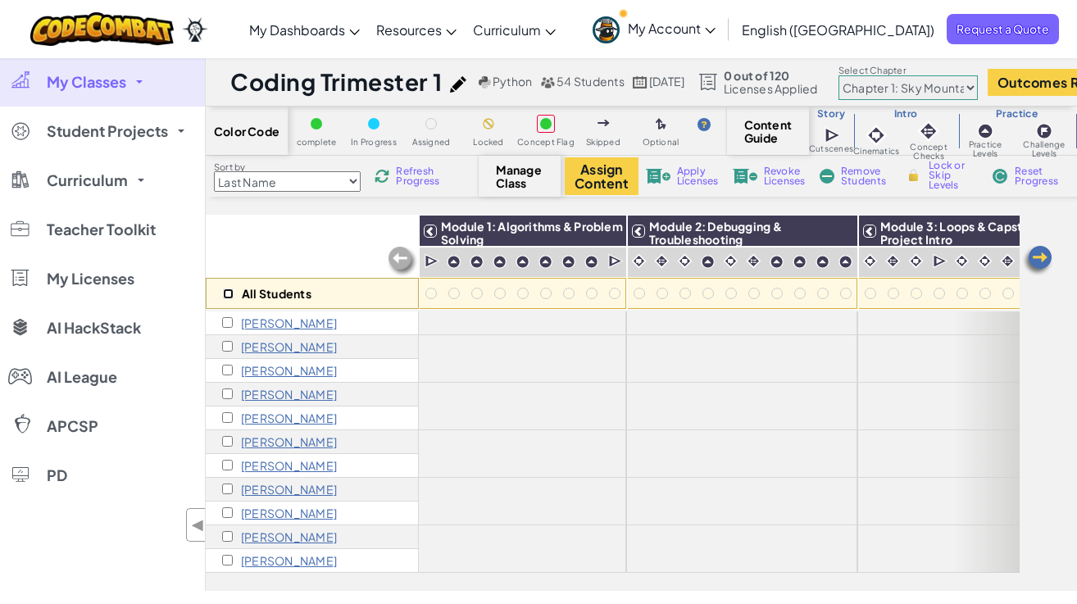
checkbox input "false"
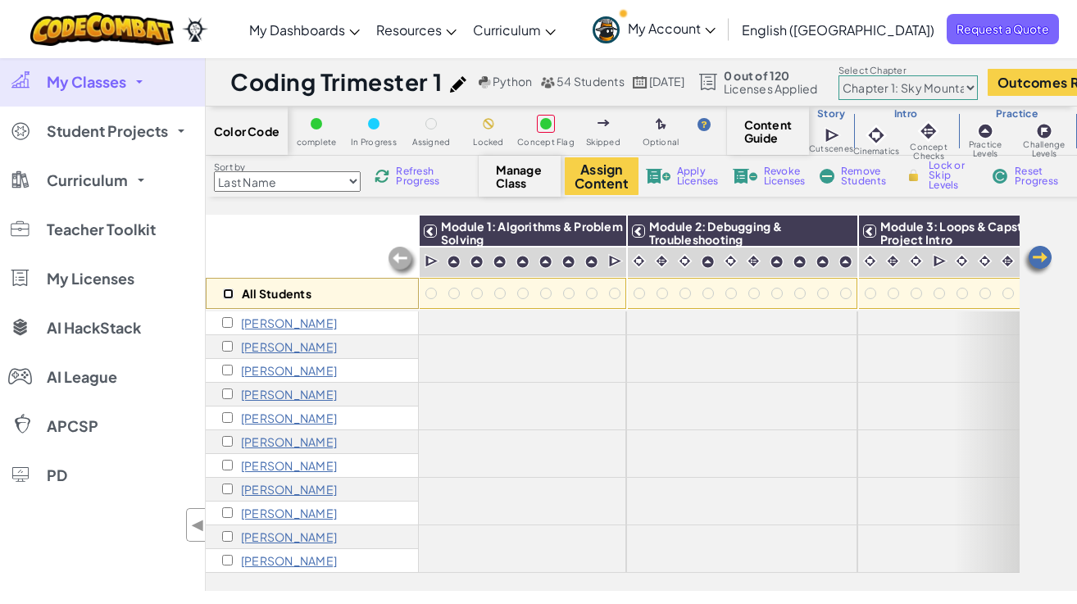
checkbox input "false"
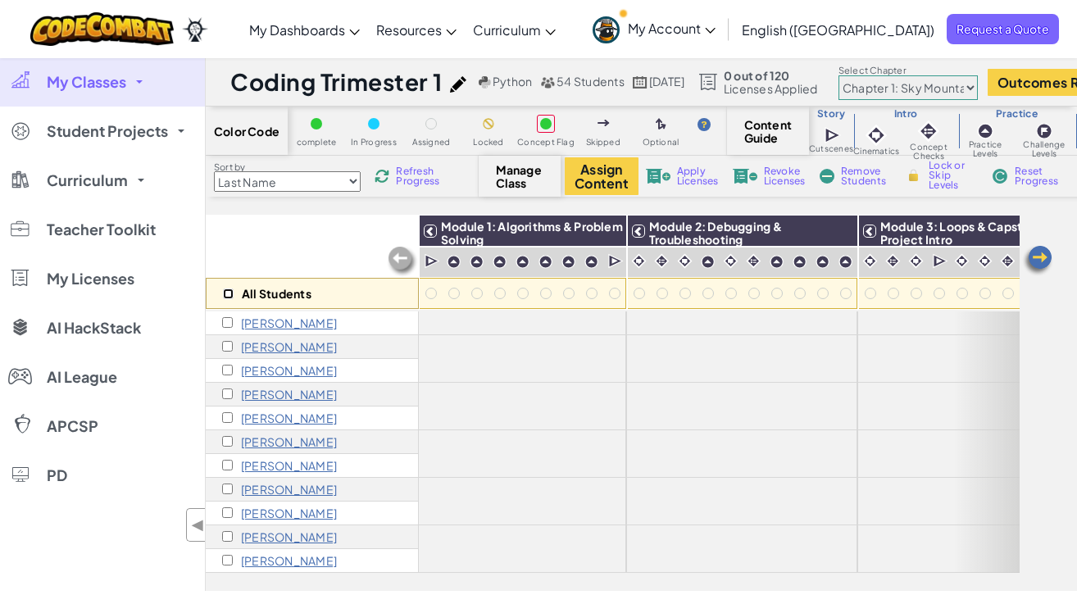
checkbox input "false"
click at [228, 347] on input "checkbox" at bounding box center [227, 346] width 11 height 11
checkbox input "true"
click at [228, 347] on input "checkbox" at bounding box center [227, 346] width 11 height 11
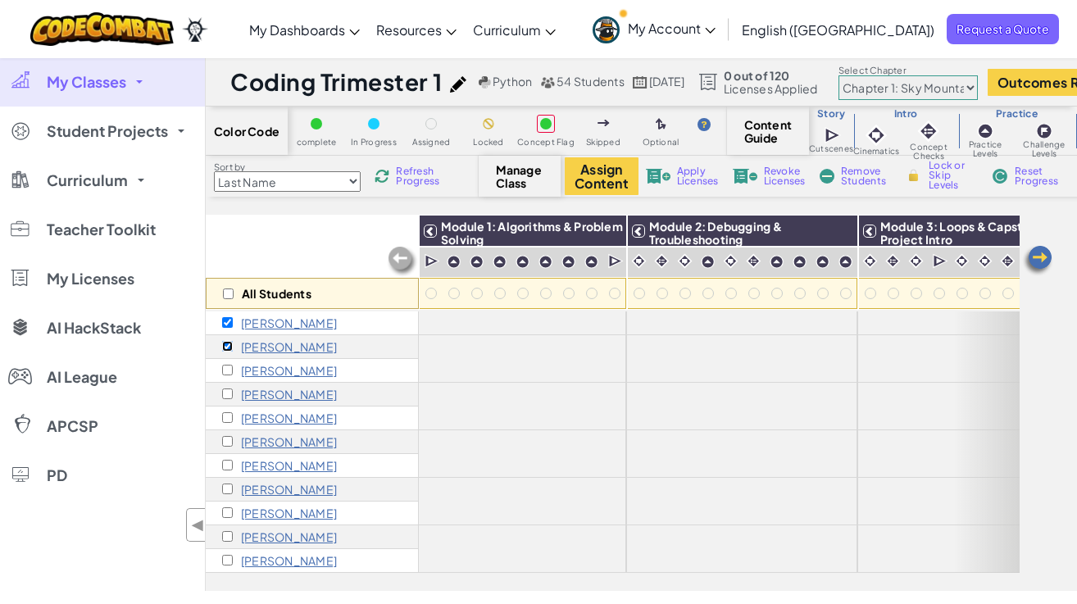
checkbox input "false"
click at [307, 223] on div "All Students" at bounding box center [312, 262] width 213 height 95
click at [520, 175] on span "Manage Class" at bounding box center [520, 176] width 48 height 26
click at [864, 179] on span "Remove Students" at bounding box center [865, 176] width 49 height 20
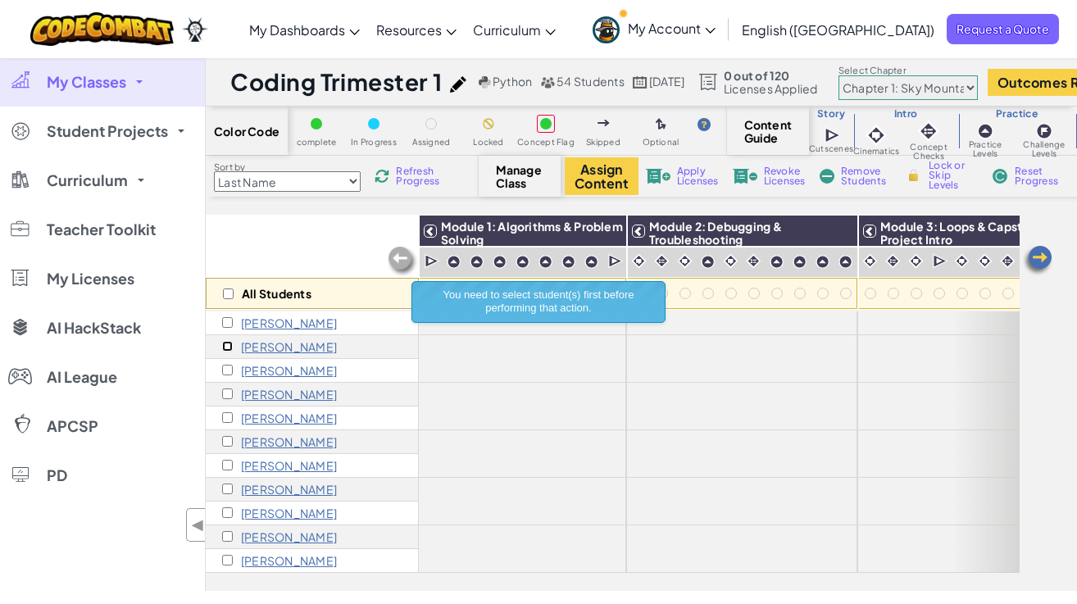
click at [224, 345] on input "checkbox" at bounding box center [227, 346] width 11 height 11
checkbox input "true"
click at [224, 345] on input "checkbox" at bounding box center [227, 346] width 11 height 11
checkbox input "false"
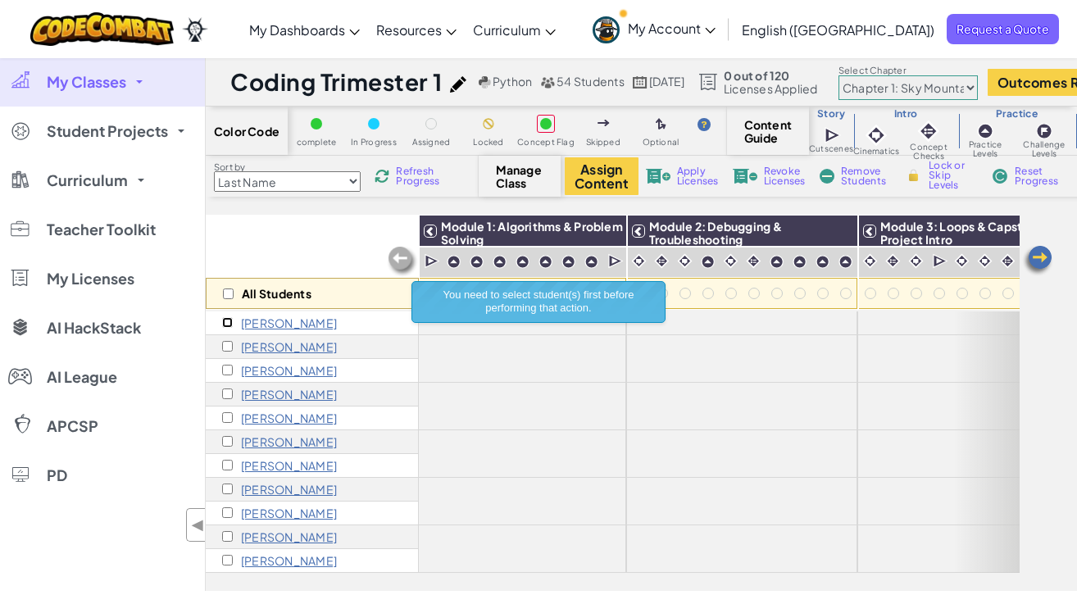
click at [225, 322] on input "checkbox" at bounding box center [227, 322] width 11 height 11
checkbox input "true"
click at [225, 322] on input "checkbox" at bounding box center [227, 322] width 11 height 11
checkbox input "false"
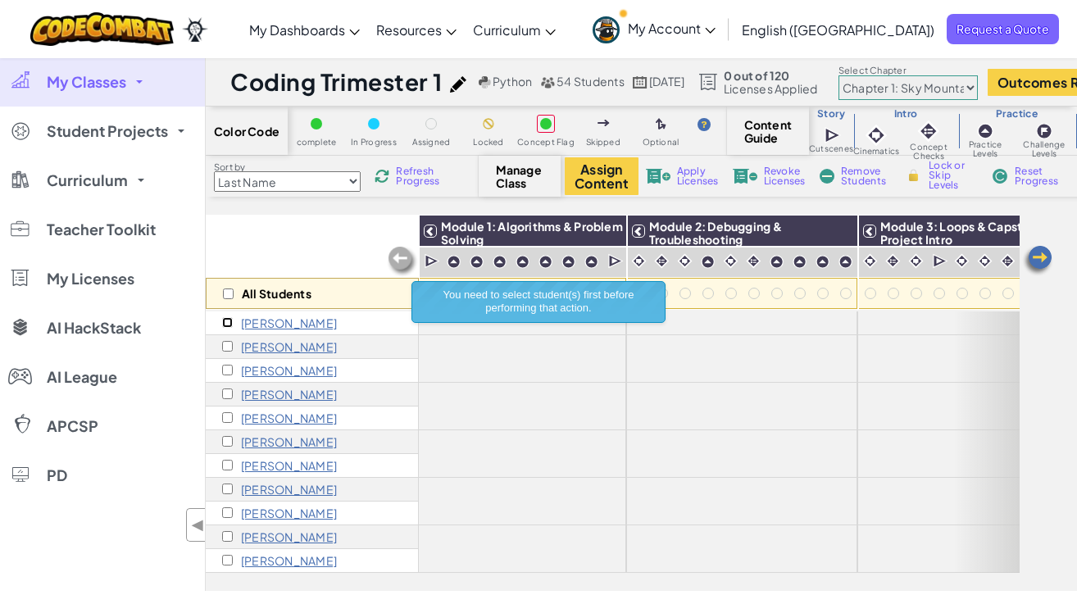
checkbox input "false"
click at [295, 244] on div "All Students" at bounding box center [312, 262] width 213 height 95
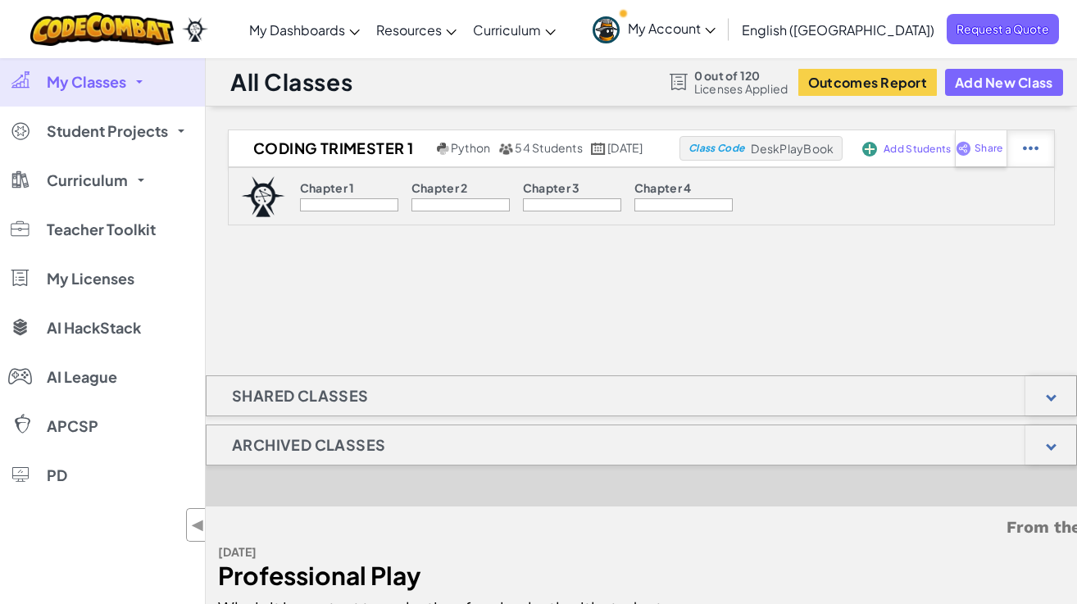
click at [1033, 157] on div at bounding box center [1031, 148] width 48 height 36
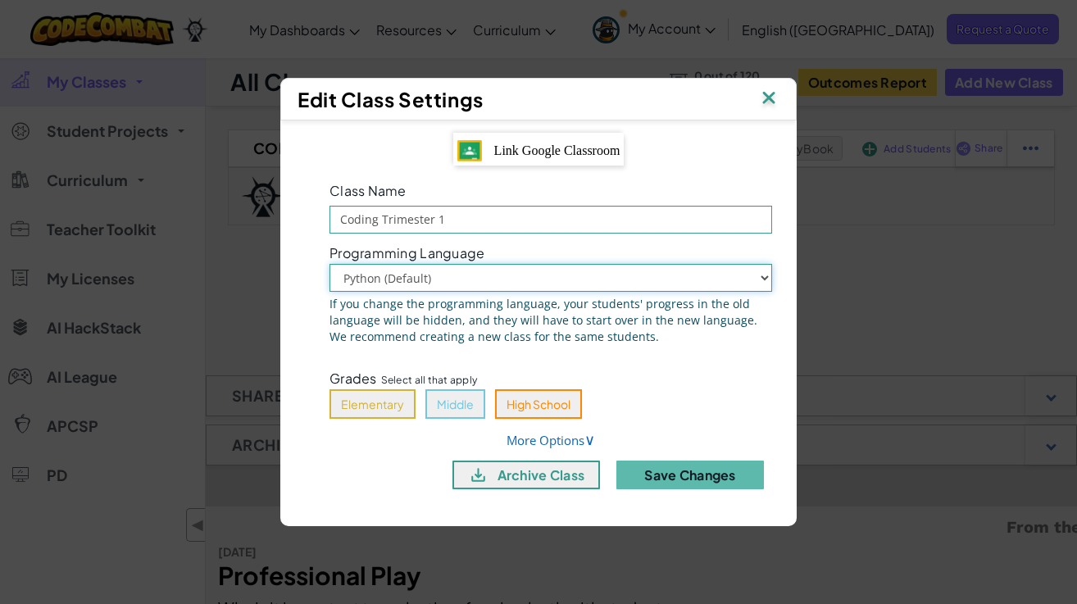
click at [487, 276] on select "Python (Default) JavaScript" at bounding box center [551, 278] width 443 height 28
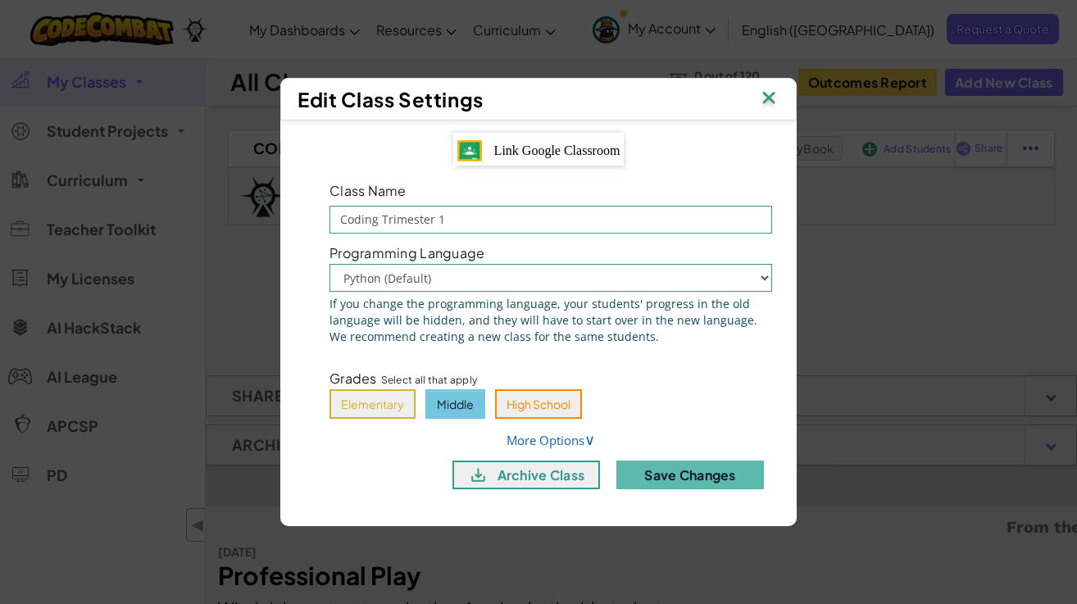
click at [459, 408] on button "Middle" at bounding box center [455, 404] width 60 height 30
click at [697, 482] on button "Save Changes" at bounding box center [690, 475] width 148 height 29
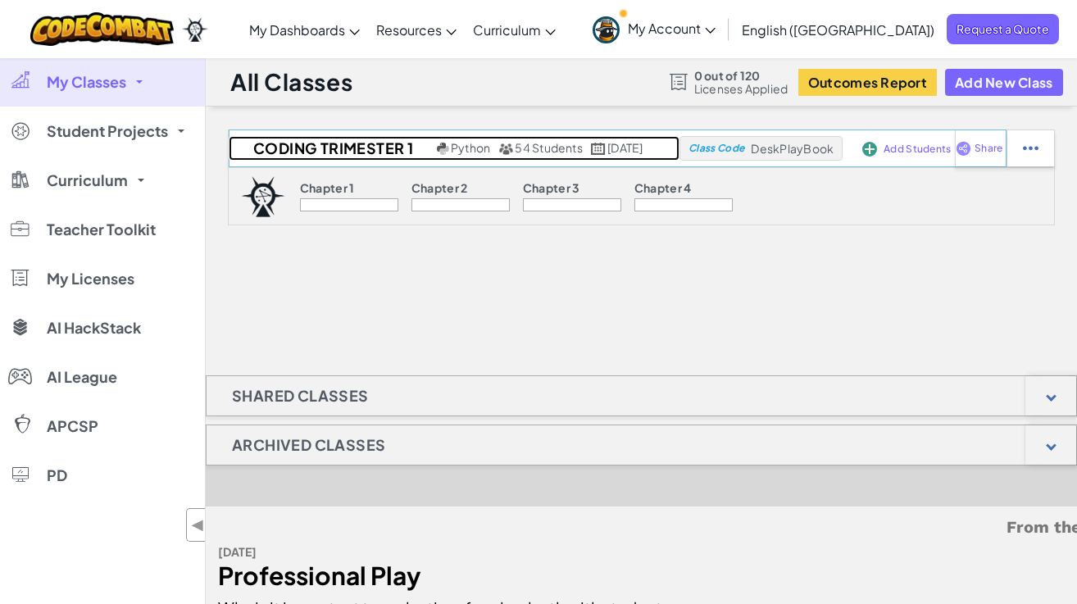
click at [302, 156] on h2 "Coding Trimester 1" at bounding box center [331, 148] width 204 height 25
